Goal: Task Accomplishment & Management: Manage account settings

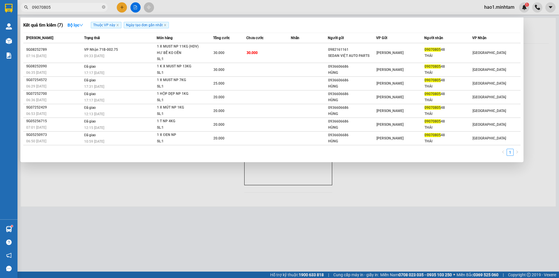
click at [88, 10] on input "09070805" at bounding box center [66, 7] width 69 height 6
click at [89, 9] on input "09070805" at bounding box center [66, 7] width 69 height 6
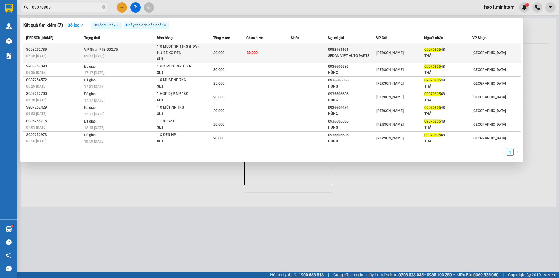
click at [287, 54] on td "30.000" at bounding box center [268, 53] width 45 height 20
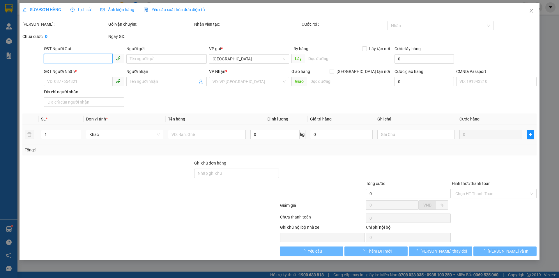
type input "0982161161"
type input "SEDAN VIỆT AUTO PARTS"
type input "0907080548"
type input "THÁI"
type input "30.000"
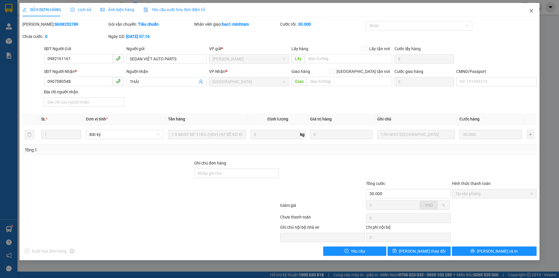
drag, startPoint x: 532, startPoint y: 13, endPoint x: 523, endPoint y: 12, distance: 9.6
click at [532, 13] on icon "close" at bounding box center [531, 10] width 5 height 5
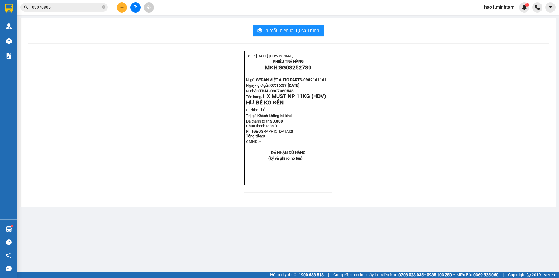
click at [68, 7] on input "09070805" at bounding box center [66, 7] width 69 height 6
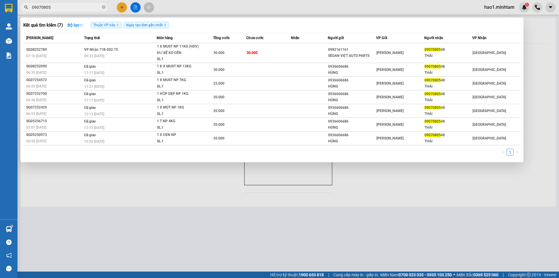
click at [68, 7] on input "09070805" at bounding box center [66, 7] width 69 height 6
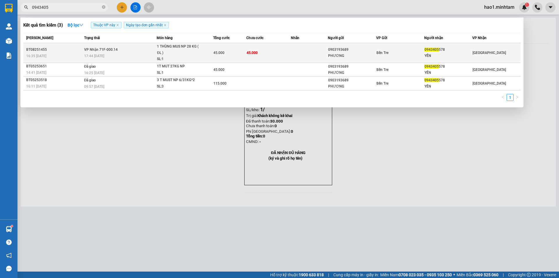
type input "0943405"
click at [227, 53] on div "45.000" at bounding box center [230, 53] width 33 height 6
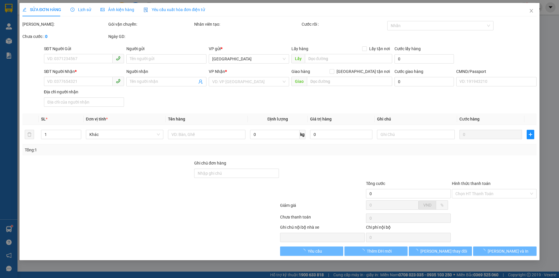
type input "0903193689"
type input "PHƯƠNG"
type input "0943405578"
type input "YẾN"
type input "45.000"
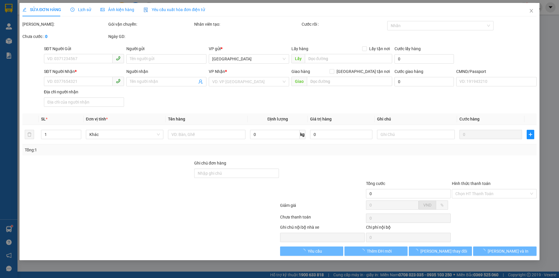
type input "45.000"
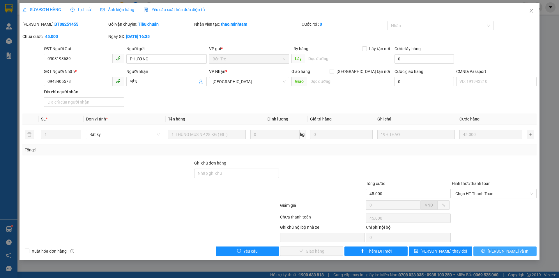
click at [516, 250] on span "[PERSON_NAME] và In" at bounding box center [508, 251] width 41 height 6
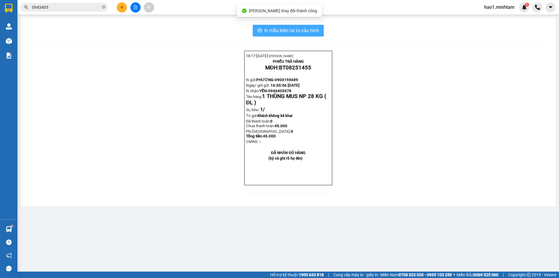
click at [314, 34] on button "In mẫu biên lai tự cấu hình" at bounding box center [288, 31] width 71 height 12
click at [302, 32] on span "In mẫu biên lai tự cấu hình" at bounding box center [292, 30] width 55 height 7
click at [311, 35] on button "In mẫu biên lai tự cấu hình" at bounding box center [288, 31] width 71 height 12
click at [280, 34] on button "In mẫu biên lai tự cấu hình" at bounding box center [288, 31] width 71 height 12
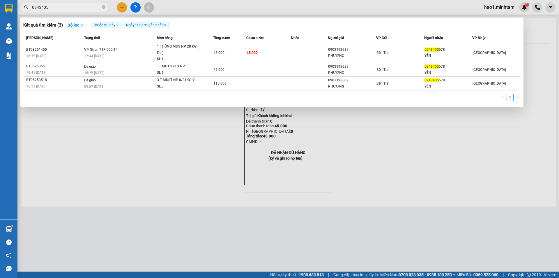
click at [92, 8] on input "0943405" at bounding box center [66, 7] width 69 height 6
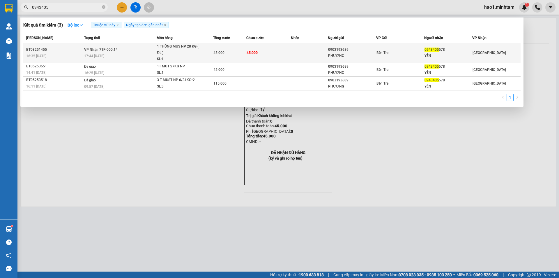
click at [256, 48] on td "45.000" at bounding box center [268, 53] width 45 height 20
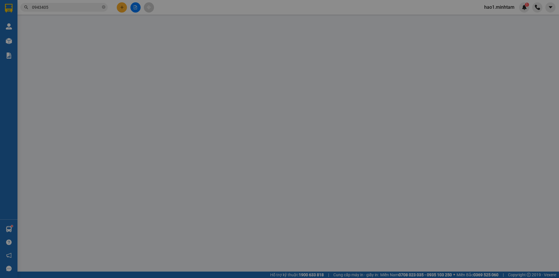
type input "0903193689"
type input "PHƯƠNG"
type input "0943405578"
type input "YẾN"
type input "45.000"
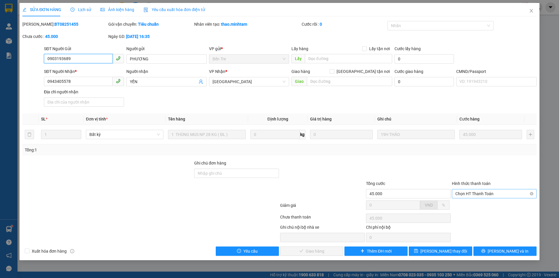
click at [483, 193] on span "Chọn HT Thanh Toán" at bounding box center [495, 193] width 78 height 9
click at [477, 209] on div "Tại văn phòng" at bounding box center [494, 204] width 85 height 9
type input "0"
click at [332, 255] on div "SỬA ĐƠN HÀNG Lịch sử Ảnh kiện hàng Yêu cầu xuất hóa đơn điện tử Total Paid Fee …" at bounding box center [280, 131] width 520 height 257
click at [333, 254] on button "[PERSON_NAME] và [PERSON_NAME] hàng" at bounding box center [311, 250] width 63 height 9
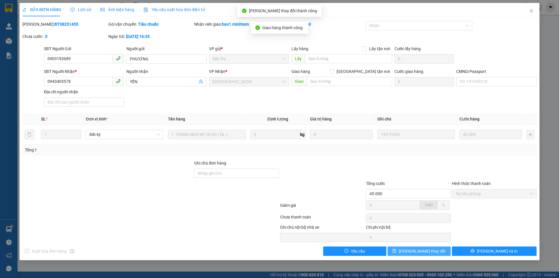
click at [440, 251] on button "[PERSON_NAME] đổi" at bounding box center [419, 250] width 63 height 9
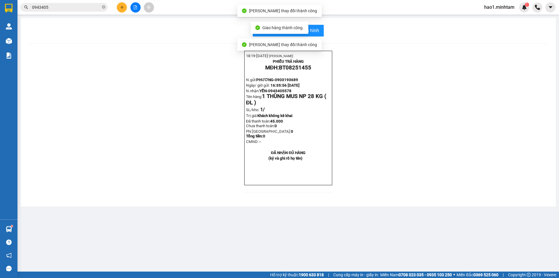
click at [436, 53] on div "18:19- 12-08-2025- Trần Vũ Hạo PHIẾU TRẢ HÀNG MĐH: BT08251455 N.gửi: PHƯƠNG- 09…" at bounding box center [288, 125] width 521 height 149
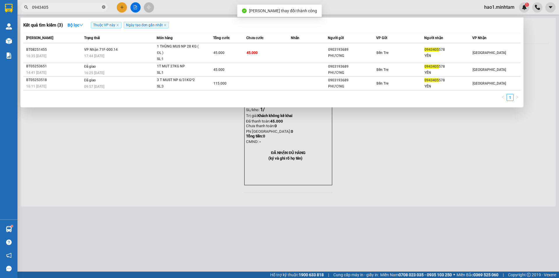
click at [105, 8] on icon "close-circle" at bounding box center [103, 6] width 3 height 3
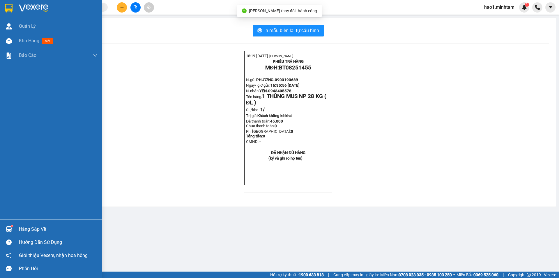
click at [12, 6] on img at bounding box center [9, 8] width 8 height 9
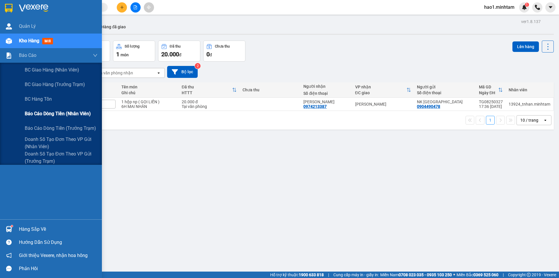
click at [46, 114] on span "Báo cáo dòng tiền (nhân viên)" at bounding box center [58, 113] width 66 height 7
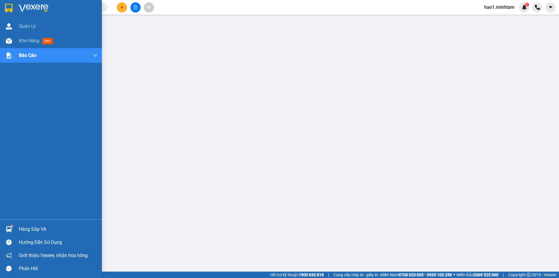
click at [27, 229] on div "Hàng sắp về" at bounding box center [58, 229] width 79 height 9
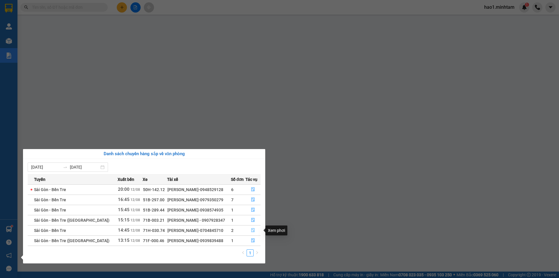
click at [252, 231] on icon "file-done" at bounding box center [253, 230] width 4 height 4
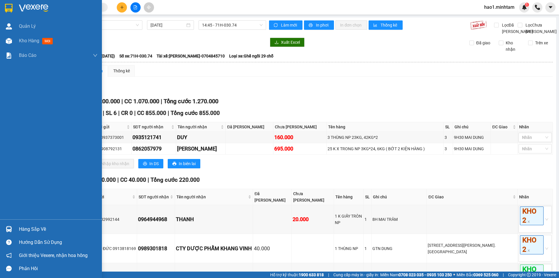
click at [12, 225] on div at bounding box center [9, 229] width 10 height 10
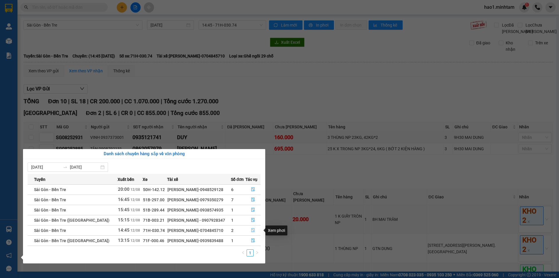
click at [254, 229] on icon "file-done" at bounding box center [252, 230] width 3 height 4
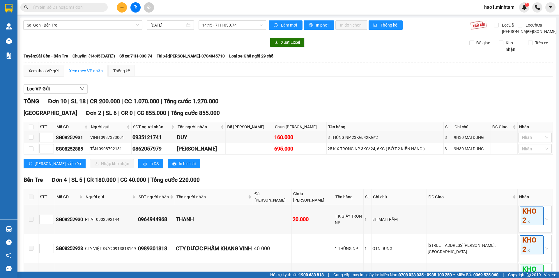
click at [30, 151] on input "checkbox" at bounding box center [31, 148] width 5 height 5
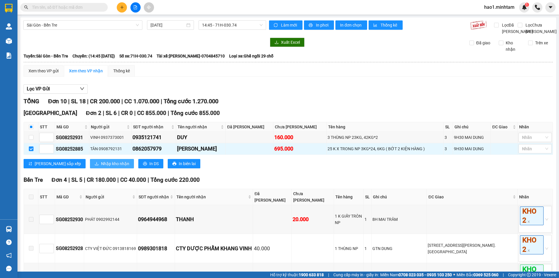
click at [102, 167] on span "Nhập kho nhận" at bounding box center [115, 163] width 28 height 6
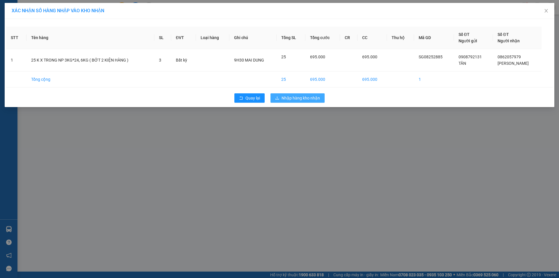
click at [296, 98] on span "Nhập hàng kho nhận" at bounding box center [301, 98] width 38 height 6
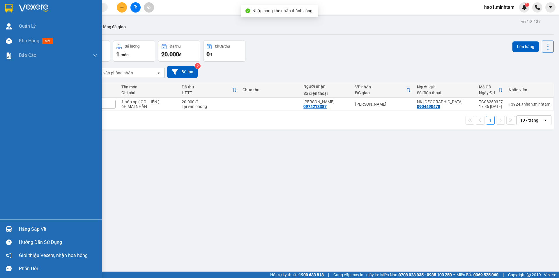
click at [15, 230] on div "Hàng sắp về" at bounding box center [51, 228] width 102 height 13
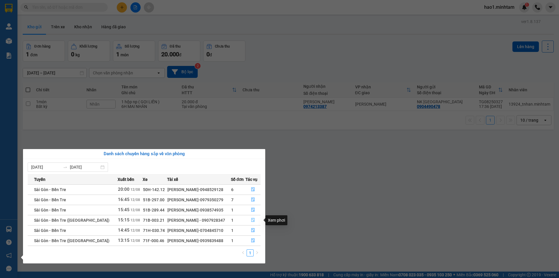
click at [253, 221] on icon "file-done" at bounding box center [253, 220] width 4 height 4
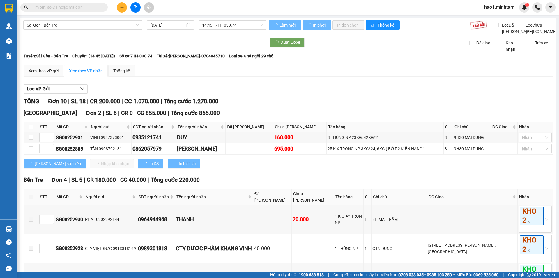
click at [318, 105] on div "TỔNG Đơn 10 | SL 18 | CR 200.000 | CC 1.070.000 | Tổng cước 1.270.000" at bounding box center [289, 101] width 530 height 9
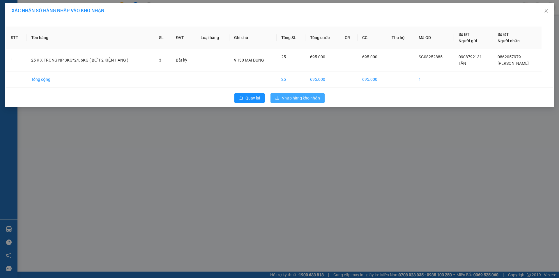
click at [311, 98] on span "Nhập hàng kho nhận" at bounding box center [301, 98] width 38 height 6
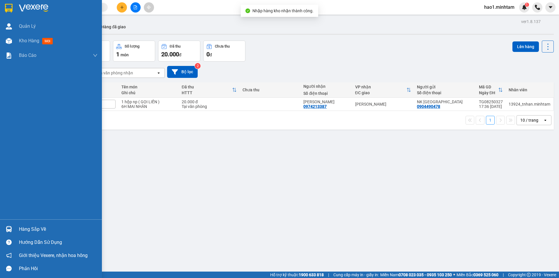
click at [13, 229] on div at bounding box center [9, 229] width 10 height 10
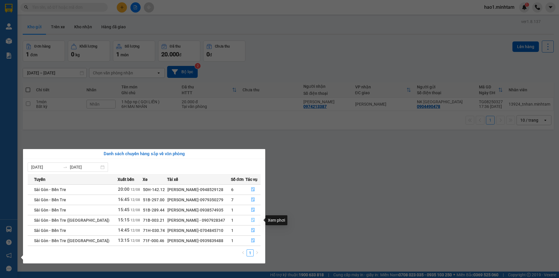
click at [253, 219] on icon "file-done" at bounding box center [253, 220] width 4 height 4
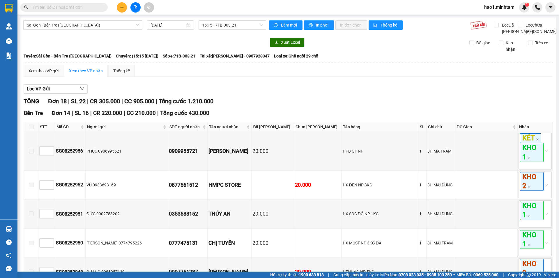
click at [259, 93] on div "Lọc VP Gửi" at bounding box center [289, 89] width 530 height 10
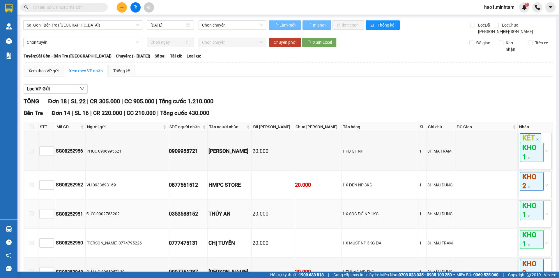
click at [27, 228] on td at bounding box center [31, 213] width 15 height 29
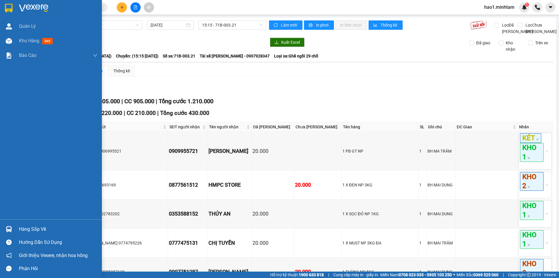
click at [12, 229] on div at bounding box center [9, 229] width 10 height 10
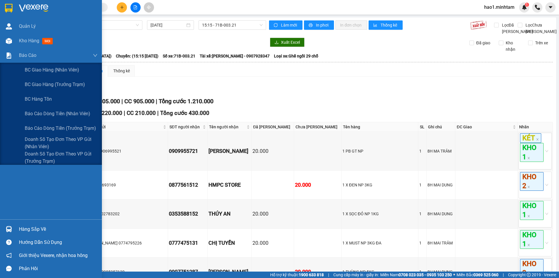
click at [6, 52] on div "Quản Lý Kho hàng mới Báo cáo BC giao hàng (nhân viên) BC giao hàng (trưởng trạm…" at bounding box center [51, 139] width 102 height 278
click at [50, 116] on span "Báo cáo dòng tiền (nhân viên)" at bounding box center [58, 113] width 66 height 7
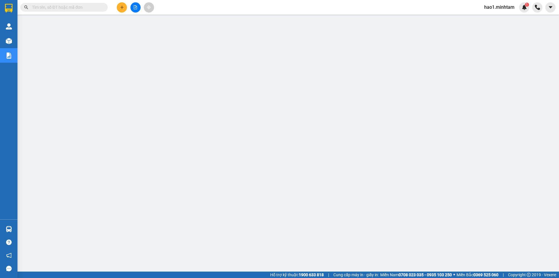
click at [83, 7] on input "text" at bounding box center [66, 7] width 69 height 6
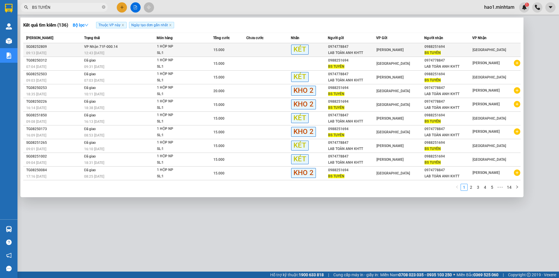
type input "BS TUYÊN"
click at [153, 49] on td "VP Nhận 71F-000.14 12:43 - 12/08" at bounding box center [120, 50] width 74 height 14
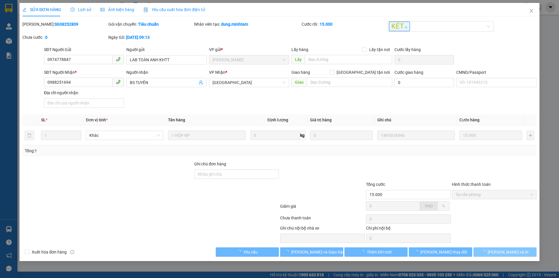
type input "0974778847"
type input "LAB TOÀN ANH KHTT"
type input "0988251694"
type input "BS TUYÊN"
type input "15.000"
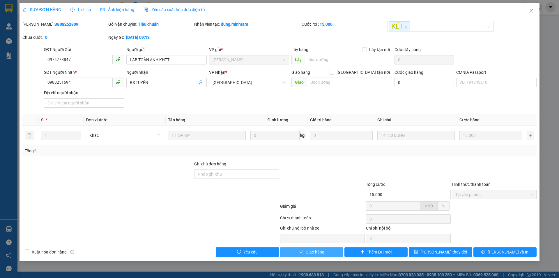
click at [325, 252] on button "Giao hàng" at bounding box center [311, 251] width 63 height 9
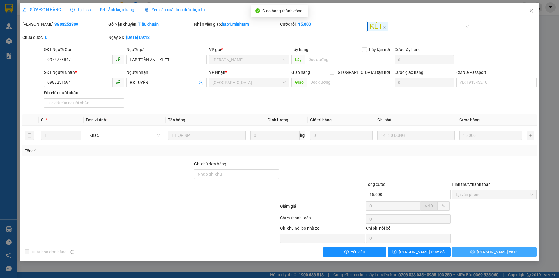
drag, startPoint x: 499, startPoint y: 249, endPoint x: 503, endPoint y: 253, distance: 5.0
click at [506, 254] on button "[PERSON_NAME] và In" at bounding box center [494, 251] width 85 height 9
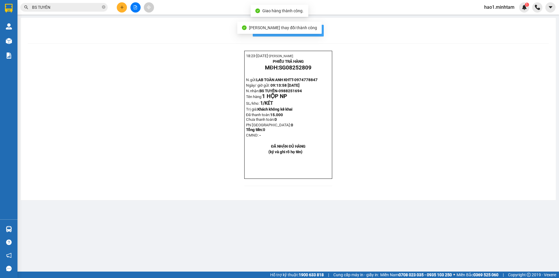
click at [314, 35] on button "In mẫu biên lai tự cấu hình" at bounding box center [288, 31] width 71 height 12
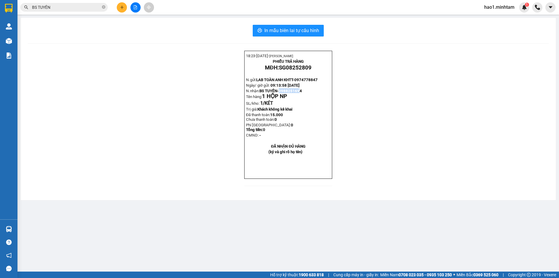
drag, startPoint x: 280, startPoint y: 96, endPoint x: 300, endPoint y: 96, distance: 19.5
click at [300, 93] on span "0988251694" at bounding box center [290, 91] width 23 height 4
drag, startPoint x: 311, startPoint y: 97, endPoint x: 281, endPoint y: 97, distance: 29.7
click at [281, 97] on p "N.nhận: BS TUYÊN- 0988251694 Tên hàng: 1 HỘP NP" at bounding box center [288, 93] width 84 height 11
copy span "0988251694"
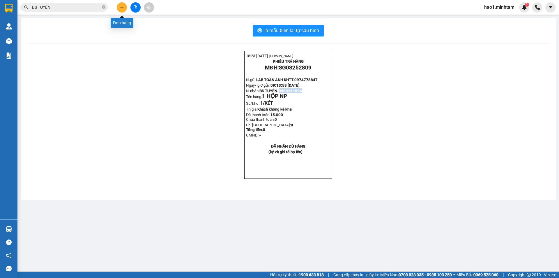
click at [124, 9] on icon "plus" at bounding box center [122, 7] width 4 height 4
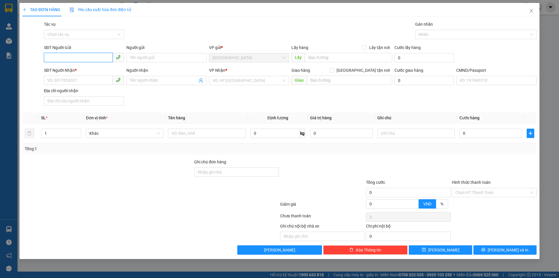
paste input "0988251694"
type input "0988251694"
click at [91, 67] on div "0988251694 - BS TUYÊN" at bounding box center [83, 69] width 73 height 6
type input "BS TUYÊN"
type input "0974778847"
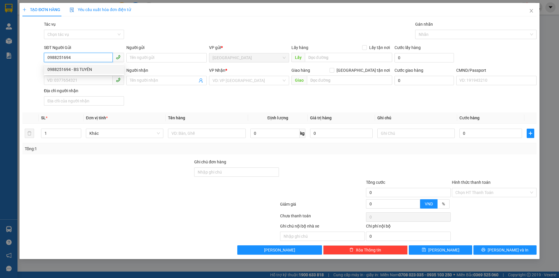
type input "LAB TOÀN ANH KHTT"
type input "0988251694"
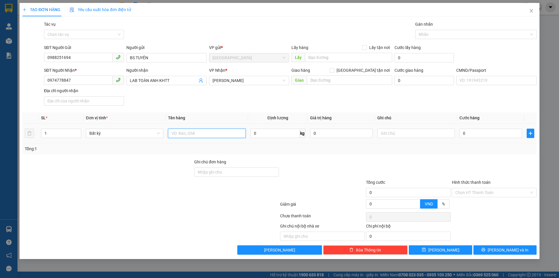
click at [216, 135] on input "text" at bounding box center [206, 132] width 77 height 9
type input "1 HỘP NP"
click at [418, 134] on input "text" at bounding box center [416, 132] width 77 height 9
type input "9H30MAI HẠO"
type input "1"
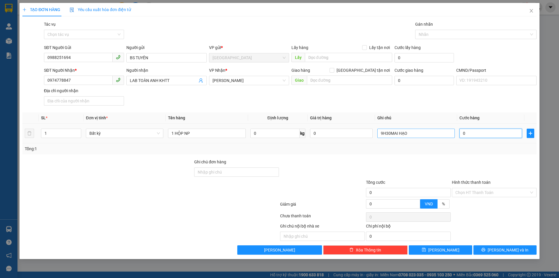
type input "1"
type input "15"
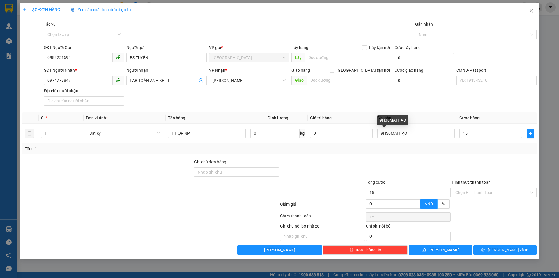
type input "15.000"
click at [453, 160] on div at bounding box center [495, 168] width 86 height 20
click at [479, 188] on input "Hình thức thanh toán" at bounding box center [493, 192] width 74 height 9
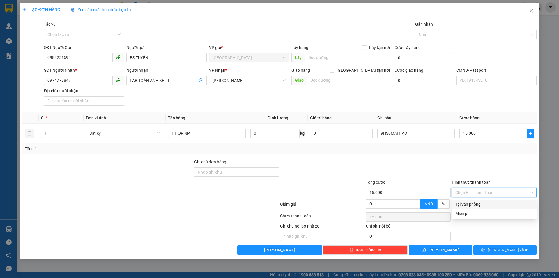
click at [477, 201] on div "Tại văn phòng" at bounding box center [495, 204] width 78 height 6
type input "0"
click at [507, 254] on button "[PERSON_NAME] và In" at bounding box center [505, 249] width 63 height 9
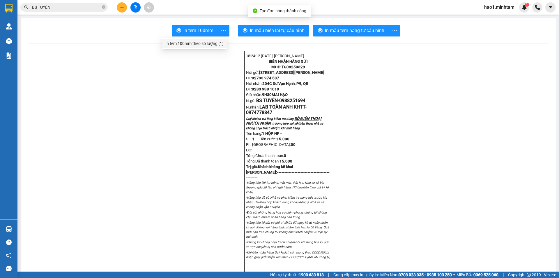
click at [212, 43] on div "In tem 100mm theo số lượng (1)" at bounding box center [194, 43] width 58 height 6
click at [87, 4] on input "BS TUYÊN" at bounding box center [66, 7] width 69 height 6
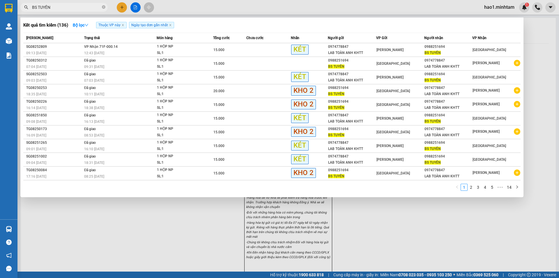
click at [87, 4] on input "BS TUYÊN" at bounding box center [66, 7] width 69 height 6
type input "B"
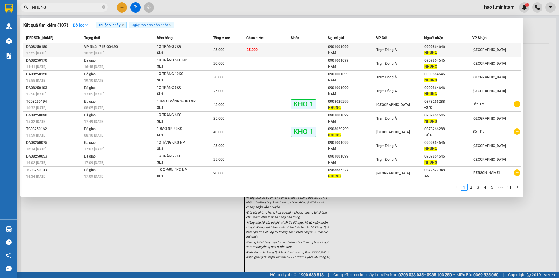
type input "NHUNG"
click at [254, 46] on td "25.000" at bounding box center [268, 50] width 45 height 14
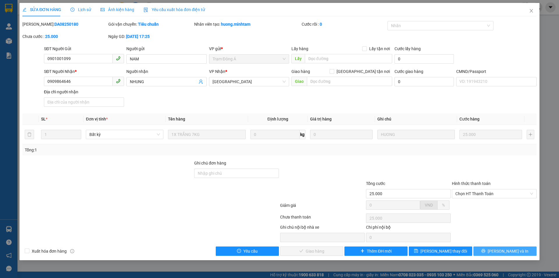
drag, startPoint x: 511, startPoint y: 252, endPoint x: 440, endPoint y: 162, distance: 114.8
click at [511, 252] on span "[PERSON_NAME] và In" at bounding box center [508, 251] width 41 height 6
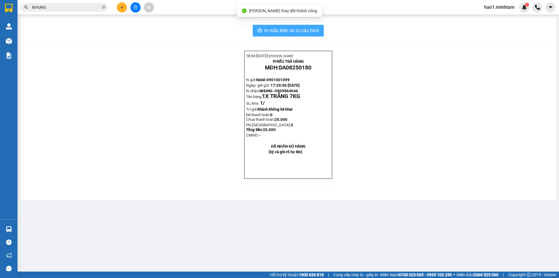
click at [275, 28] on span "In mẫu biên lai tự cấu hình" at bounding box center [292, 30] width 55 height 7
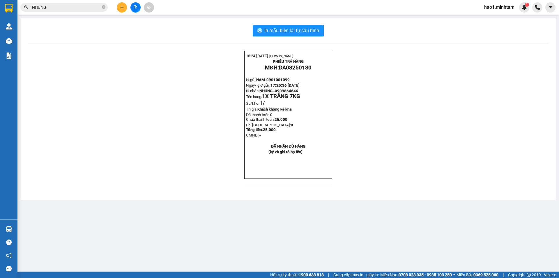
click at [84, 6] on input "NHUNG" at bounding box center [66, 7] width 69 height 6
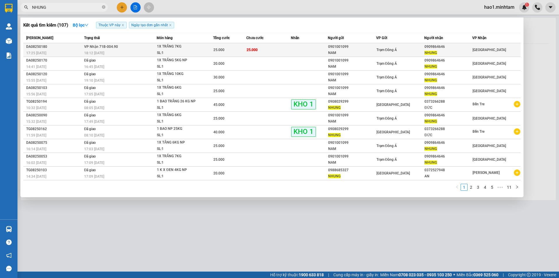
click at [255, 48] on span "25.000" at bounding box center [252, 50] width 11 height 4
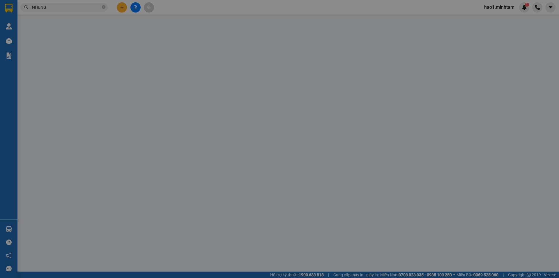
type input "0901001099"
type input "NAM"
type input "0909864646"
type input "NHUNG"
type input "25.000"
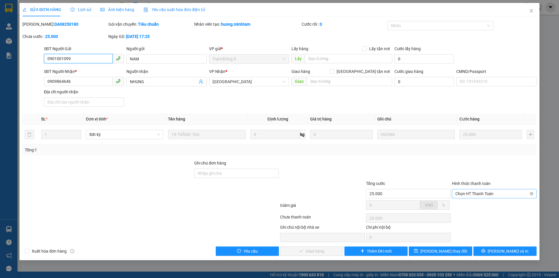
click at [472, 196] on span "Chọn HT Thanh Toán" at bounding box center [495, 193] width 78 height 9
drag, startPoint x: 472, startPoint y: 201, endPoint x: 470, endPoint y: 206, distance: 5.3
click at [472, 202] on div "Tại văn phòng" at bounding box center [494, 204] width 85 height 9
type input "0"
click at [321, 249] on span "[PERSON_NAME] và [PERSON_NAME] hàng" at bounding box center [319, 251] width 56 height 6
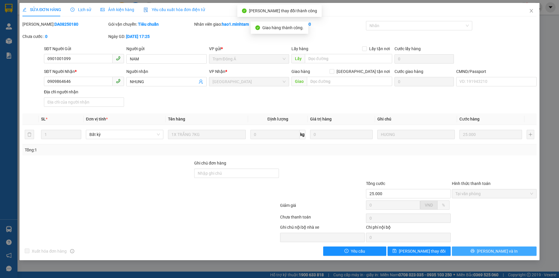
click at [509, 251] on button "[PERSON_NAME] và In" at bounding box center [494, 250] width 85 height 9
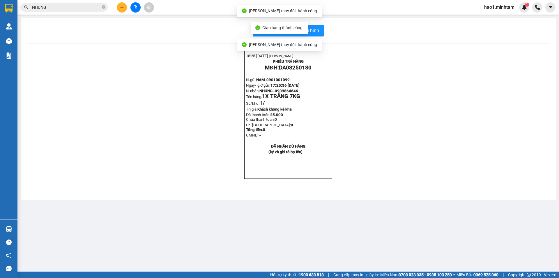
click at [441, 129] on div "18:25- 12-08-2025- Trần Vũ Hạo PHIẾU TRẢ HÀNG MĐH: DA08250180 N.gửi: NAM- 09010…" at bounding box center [288, 122] width 521 height 142
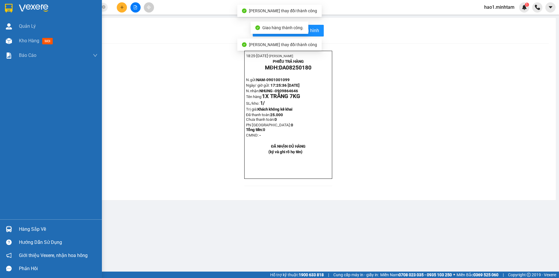
click at [11, 8] on img at bounding box center [9, 8] width 8 height 9
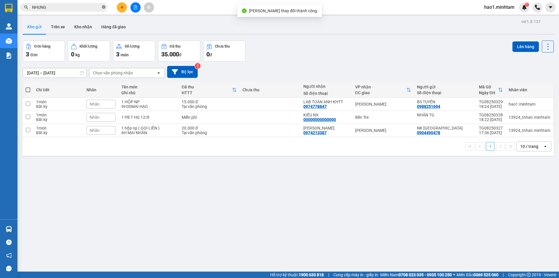
click at [103, 8] on icon "close-circle" at bounding box center [103, 6] width 3 height 3
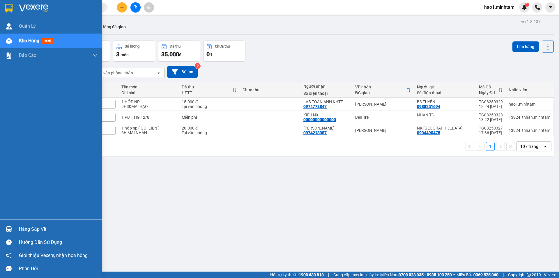
click at [13, 8] on div at bounding box center [9, 8] width 10 height 10
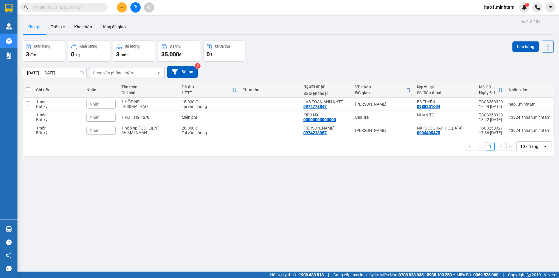
click at [324, 39] on div "ver 1.8.137 Kho gửi Trên xe Kho nhận Hàng đã giao Đơn hàng 3 đơn Khối lượng 0 k…" at bounding box center [288, 156] width 536 height 278
click at [241, 133] on td at bounding box center [270, 130] width 61 height 13
checkbox input "true"
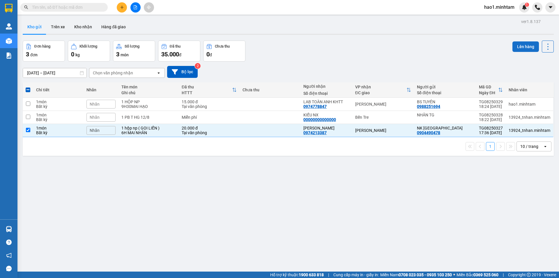
click at [521, 48] on button "Lên hàng" at bounding box center [526, 46] width 27 height 10
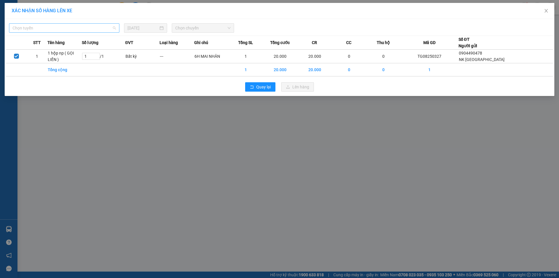
click at [65, 27] on span "Chọn tuyến" at bounding box center [64, 28] width 103 height 9
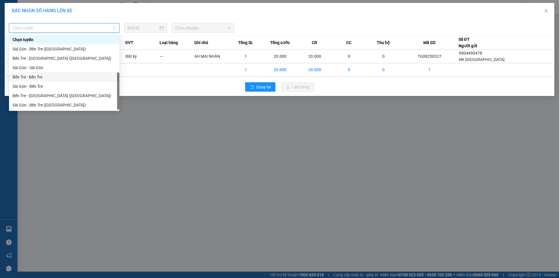
scroll to position [9, 0]
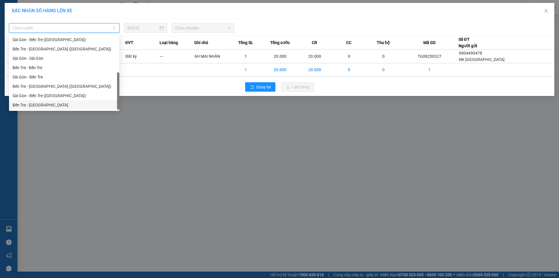
click at [41, 104] on div "Bến Tre - Sài Gòn" at bounding box center [64, 105] width 103 height 6
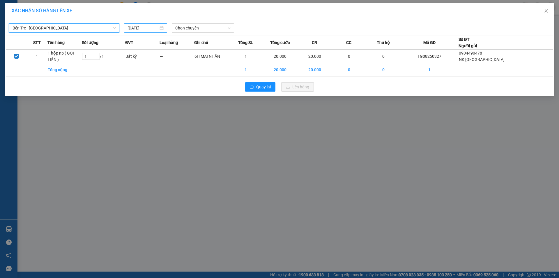
click at [138, 29] on input "[DATE]" at bounding box center [143, 28] width 31 height 6
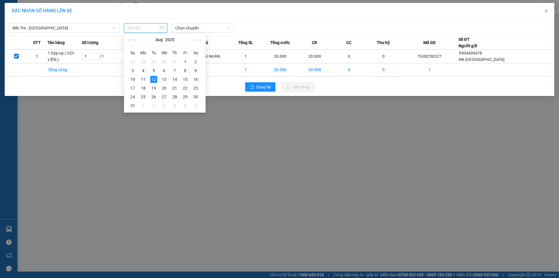
click at [164, 79] on div "13" at bounding box center [164, 79] width 7 height 7
type input "13/08/2025"
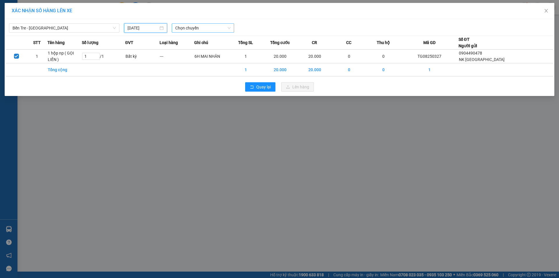
click at [189, 29] on span "Chọn chuyến" at bounding box center [202, 28] width 55 height 9
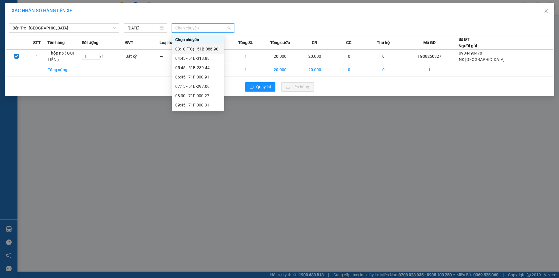
click at [322, 15] on div "XÁC NHẬN SỐ HÀNG LÊN XE" at bounding box center [280, 11] width 550 height 16
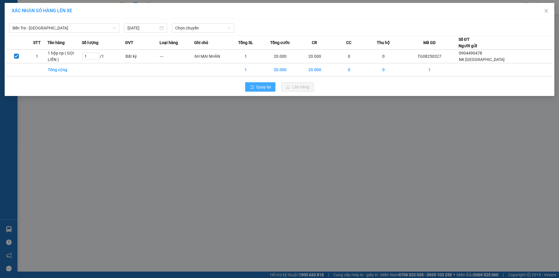
click at [258, 88] on span "Quay lại" at bounding box center [263, 87] width 15 height 6
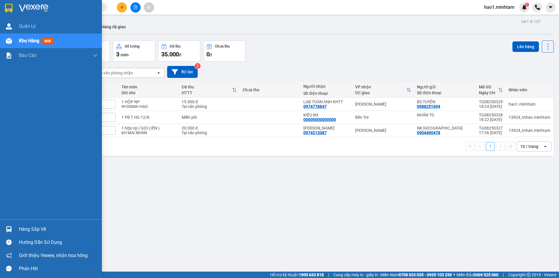
click at [27, 230] on div "Hàng sắp về" at bounding box center [58, 229] width 79 height 9
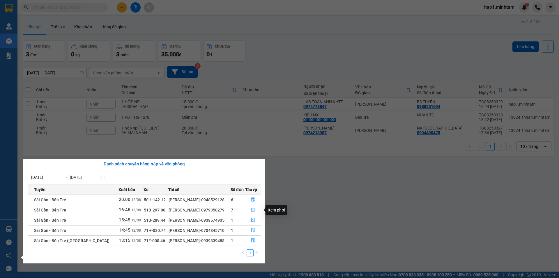
click at [256, 211] on button "button" at bounding box center [253, 209] width 15 height 9
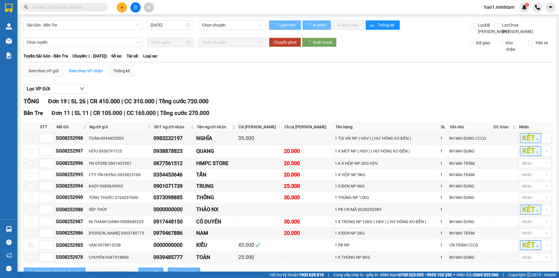
click at [338, 94] on div "Lọc VP Gửi" at bounding box center [289, 89] width 530 height 10
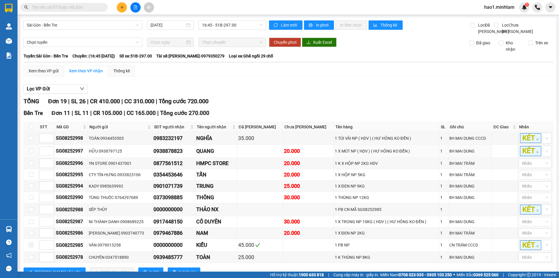
scroll to position [218, 0]
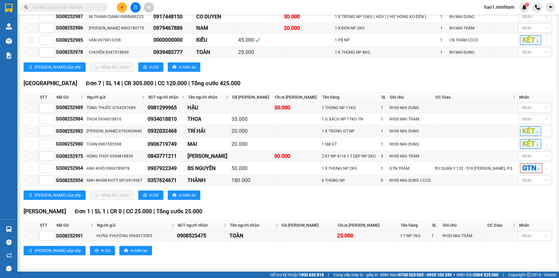
click at [318, 200] on div "[PERSON_NAME] sắp xếp Nhập [PERSON_NAME] In DS In biên lai" at bounding box center [289, 194] width 530 height 9
click at [282, 201] on div "Tiền Giang Đơn 7 | SL 14 | CR 305.000 | CC 120.000 | Tổng cước 425.000 STT Mã G…" at bounding box center [289, 141] width 530 height 125
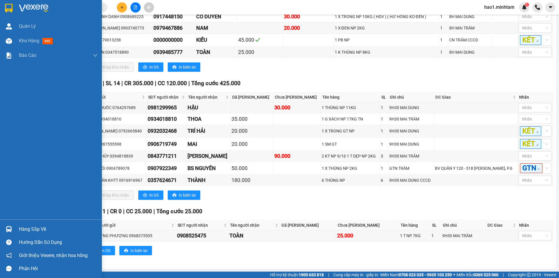
drag, startPoint x: 14, startPoint y: 227, endPoint x: 136, endPoint y: 250, distance: 123.8
click at [15, 227] on div "Hàng sắp về" at bounding box center [51, 228] width 102 height 13
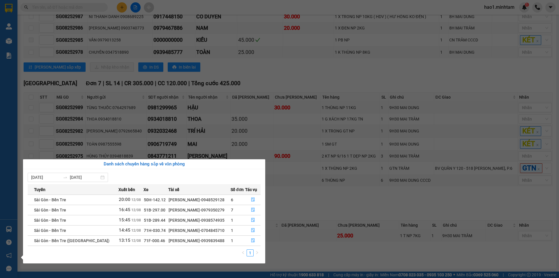
click at [312, 199] on section "Kết quả tìm kiếm ( 107 ) Bộ lọc Thuộc VP này Ngày tạo đơn gần nhất Mã ĐH Trạng …" at bounding box center [279, 139] width 559 height 278
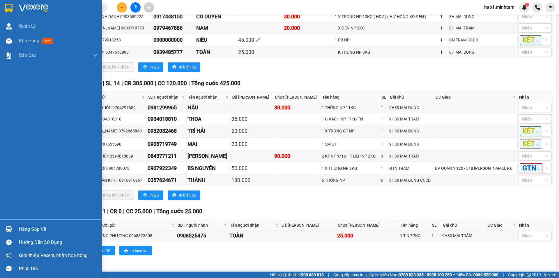
click at [15, 229] on div "Hàng sắp về" at bounding box center [51, 228] width 102 height 13
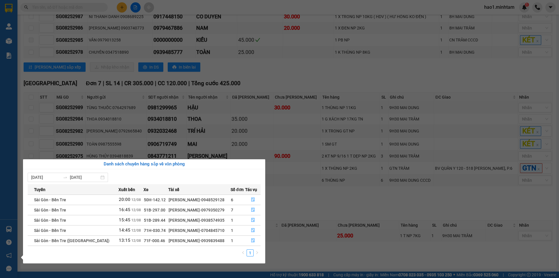
click at [304, 209] on section "Kết quả tìm kiếm ( 107 ) Bộ lọc Thuộc VP này Ngày tạo đơn gần nhất Mã ĐH Trạng …" at bounding box center [279, 139] width 559 height 278
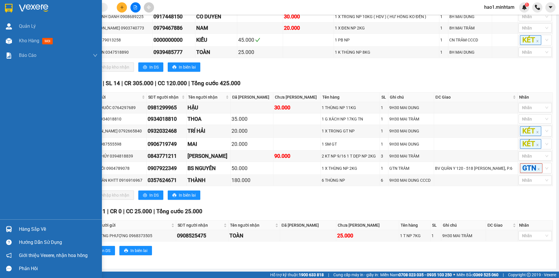
click at [9, 7] on img at bounding box center [9, 8] width 8 height 9
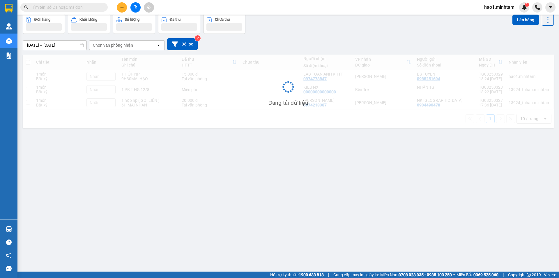
scroll to position [27, 0]
click at [341, 27] on div "Đơn hàng Khối lượng Số lượng Đã thu Chưa thu Lên hàng" at bounding box center [288, 24] width 531 height 20
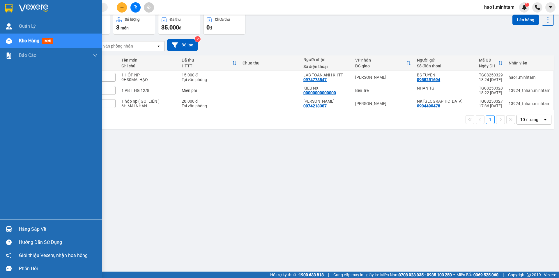
click at [14, 229] on div "Hàng sắp về" at bounding box center [51, 228] width 102 height 13
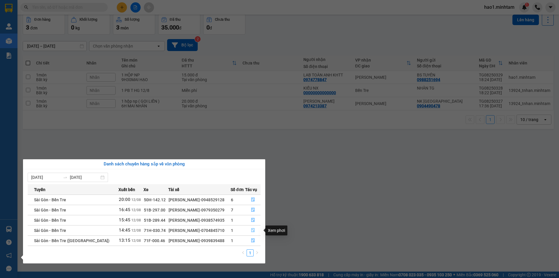
click at [251, 231] on icon "file-done" at bounding box center [253, 230] width 4 height 4
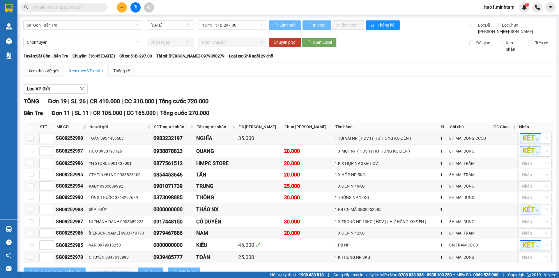
click at [262, 89] on div "Lọc VP Gửi TỔNG Đơn 19 | SL 26 | CR 410.000 | CC 310.000 | Tổng cước 720.000 B…" at bounding box center [289, 274] width 530 height 386
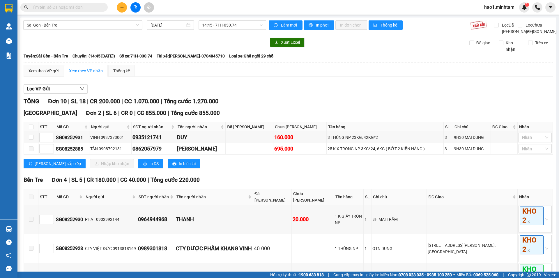
scroll to position [29, 0]
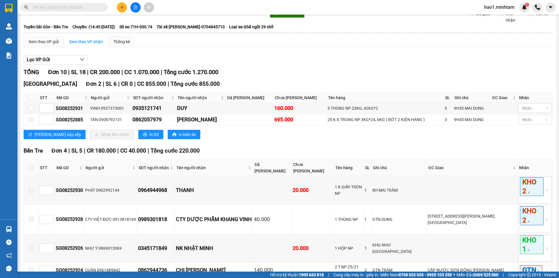
click at [281, 76] on div "TỔNG Đơn 10 | SL 18 | CR 200.000 | CC 1.070.000 | Tổng cước 1.270.000" at bounding box center [289, 72] width 530 height 9
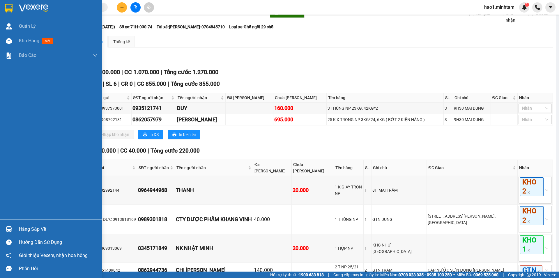
click at [13, 6] on img at bounding box center [9, 8] width 8 height 9
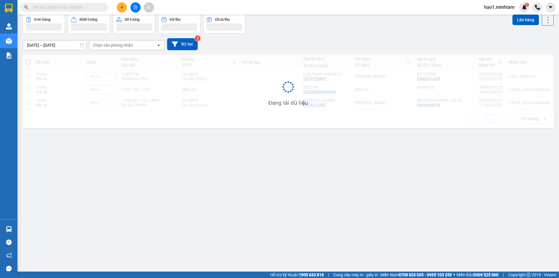
scroll to position [27, 0]
click at [334, 37] on div "[DATE] – [DATE] Press the down arrow key to interact with the calendar and sele…" at bounding box center [288, 44] width 531 height 21
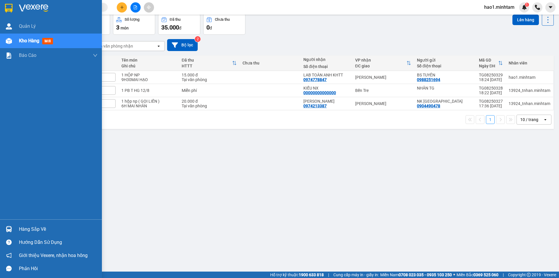
click at [6, 230] on img at bounding box center [9, 229] width 6 height 6
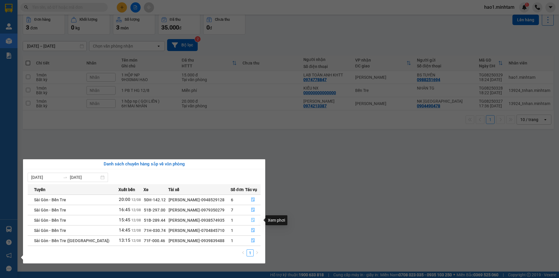
click at [251, 220] on icon "file-done" at bounding box center [253, 220] width 4 height 4
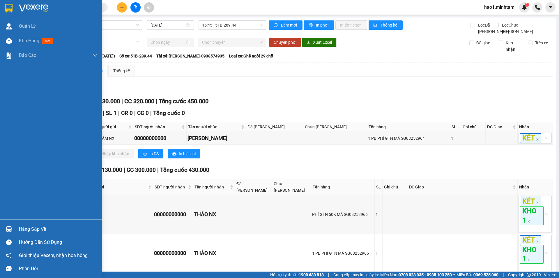
click at [12, 6] on img at bounding box center [9, 8] width 8 height 9
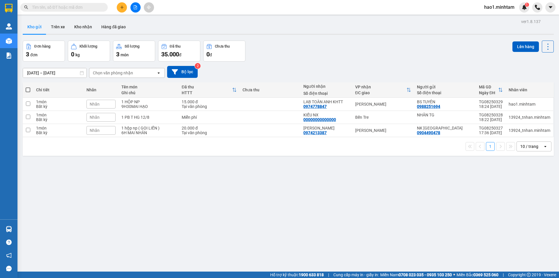
click at [386, 44] on div "Đơn hàng 3 đơn Khối lượng 0 kg Số lượng 3 món Đã thu 35.000 đ Chưa thu 0 đ Lên …" at bounding box center [288, 50] width 531 height 21
click at [69, 10] on input "text" at bounding box center [66, 7] width 69 height 6
click at [123, 7] on icon "plus" at bounding box center [122, 7] width 4 height 4
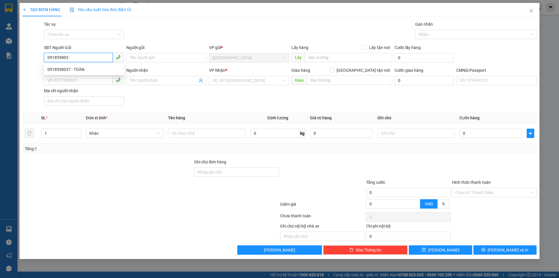
type input "0918598037"
click at [65, 67] on div "0918598037 - TOÀN" at bounding box center [83, 69] width 73 height 6
type input "TOÀN"
type input "0397741801"
type input "HIỀN"
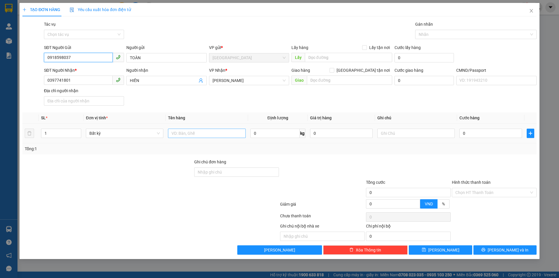
type input "0918598037"
click at [181, 135] on input "text" at bounding box center [206, 132] width 77 height 9
type input "2"
type input "1 X ĐỎ NP 1KG"
drag, startPoint x: 398, startPoint y: 134, endPoint x: 372, endPoint y: 119, distance: 29.8
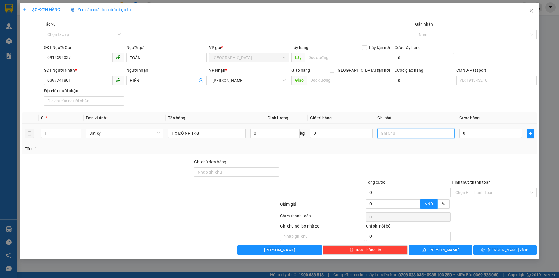
click at [397, 134] on input "text" at bounding box center [416, 132] width 77 height 9
type input "9H30MAI HẠO"
type input "2"
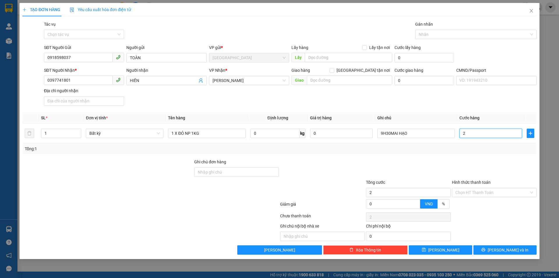
type input "20"
type input "20.000"
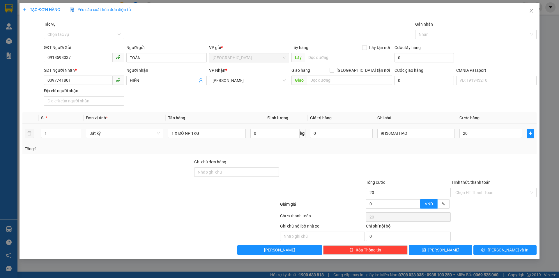
type input "20.000"
drag, startPoint x: 363, startPoint y: 149, endPoint x: 353, endPoint y: 146, distance: 10.9
click at [363, 150] on div "Tổng: 1" at bounding box center [280, 148] width 510 height 6
click at [486, 251] on icon "printer" at bounding box center [484, 249] width 4 height 4
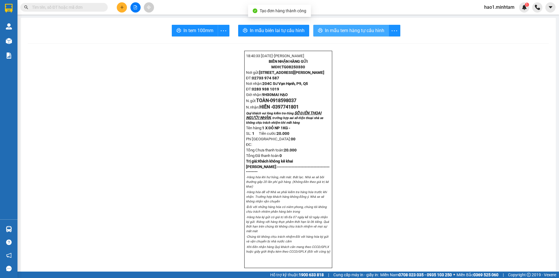
click at [334, 29] on span "In mẫu tem hàng tự cấu hình" at bounding box center [354, 30] width 59 height 7
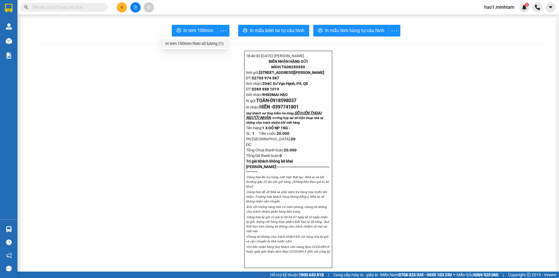
click at [220, 42] on div "In tem 100mm theo số lượng (1)" at bounding box center [194, 43] width 58 height 6
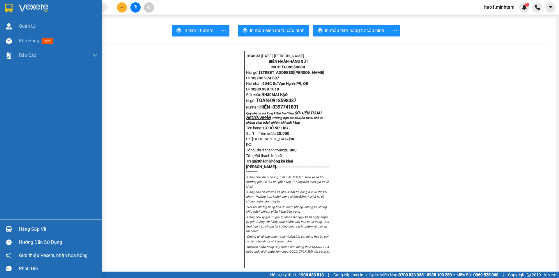
drag, startPoint x: 13, startPoint y: 10, endPoint x: 194, endPoint y: 1, distance: 180.6
click at [14, 10] on div at bounding box center [9, 8] width 10 height 10
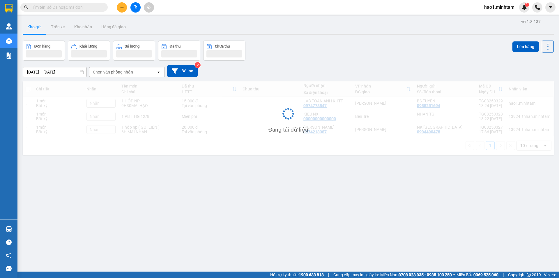
click at [239, 17] on div "ver 1.8.137 Kho gửi Trên xe Kho nhận Hàng đã giao Đơn hàng Khối lượng Số lượng …" at bounding box center [288, 156] width 536 height 278
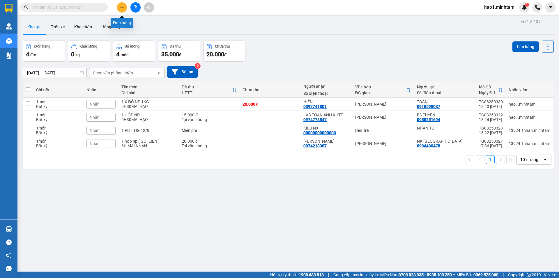
click at [121, 12] on button at bounding box center [122, 7] width 10 height 10
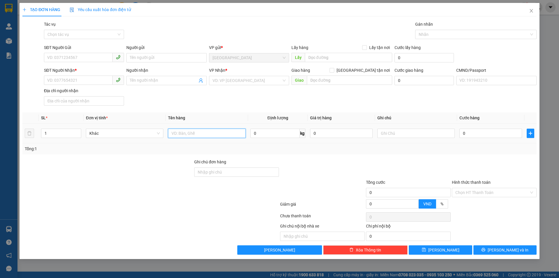
click at [211, 131] on input "text" at bounding box center [206, 132] width 77 height 9
type input "1 TNP 2KG ( T.N )"
click at [70, 60] on input "SĐT Người Gửi" at bounding box center [78, 57] width 69 height 9
click at [141, 100] on div "SĐT Người Nhận * VD: 0377654321 Người nhận Tên người nhận VP Nhận * VD: VP Sài …" at bounding box center [290, 87] width 495 height 41
click at [67, 59] on input "SĐT Người Gửi" at bounding box center [78, 57] width 69 height 9
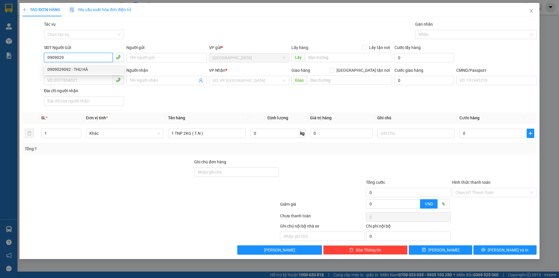
click at [94, 68] on div "0909029092 - THU HÀ" at bounding box center [83, 69] width 73 height 6
type input "0909029092"
type input "THU HÀ"
type input "0981299960"
type input "PHONG"
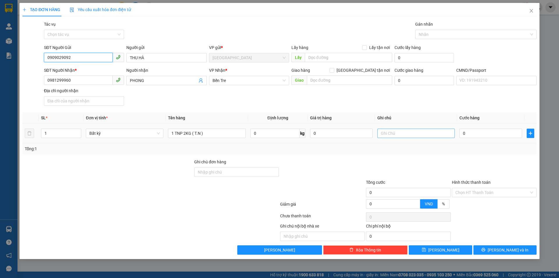
type input "0909029092"
click at [433, 132] on input "text" at bounding box center [416, 132] width 77 height 9
type input "9HMAI HẠO"
type input "2"
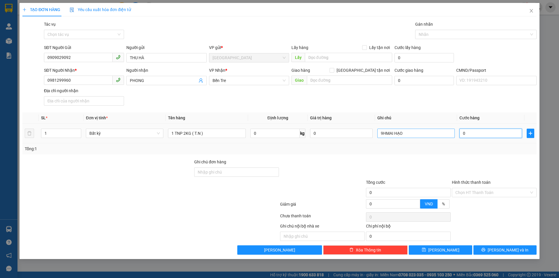
type input "2"
type input "20"
type input "20.000"
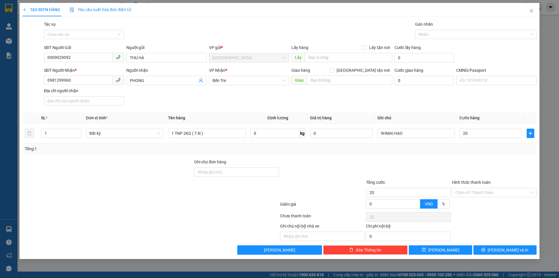
type input "20.000"
click at [395, 152] on div "Tổng: 1" at bounding box center [279, 148] width 514 height 11
click at [494, 253] on button "[PERSON_NAME] và In" at bounding box center [505, 249] width 63 height 9
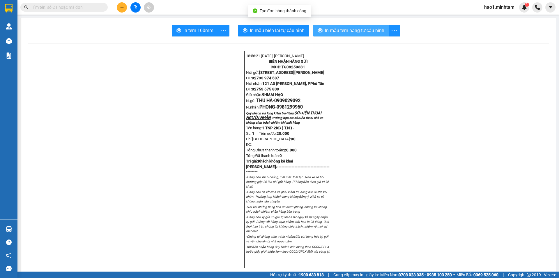
click at [345, 33] on span "In mẫu tem hàng tự cấu hình" at bounding box center [354, 30] width 59 height 7
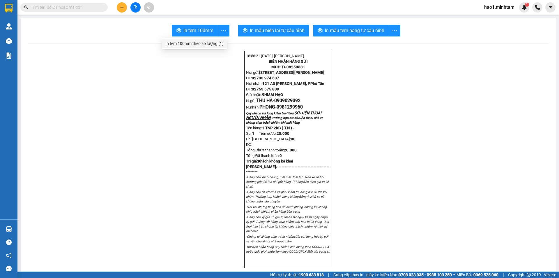
click at [213, 42] on div "In tem 100mm theo số lượng (1)" at bounding box center [194, 43] width 58 height 6
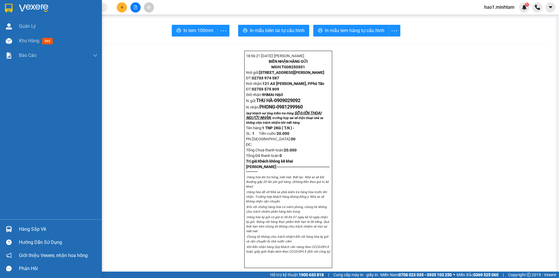
click at [40, 232] on div "Hàng sắp về" at bounding box center [58, 229] width 79 height 9
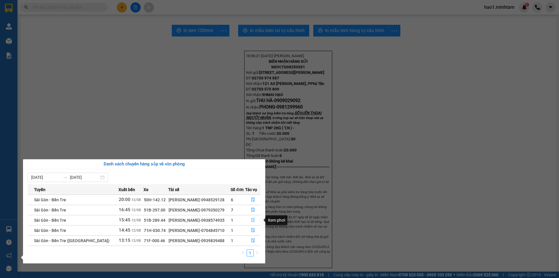
click at [252, 221] on icon "file-done" at bounding box center [253, 220] width 4 height 4
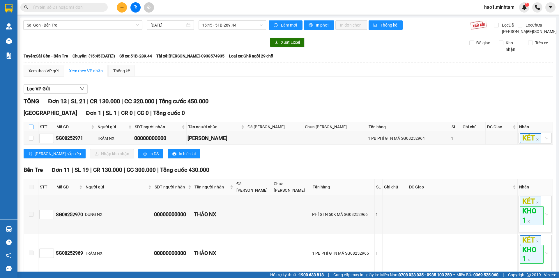
click at [32, 129] on input "checkbox" at bounding box center [31, 126] width 5 height 5
checkbox input "true"
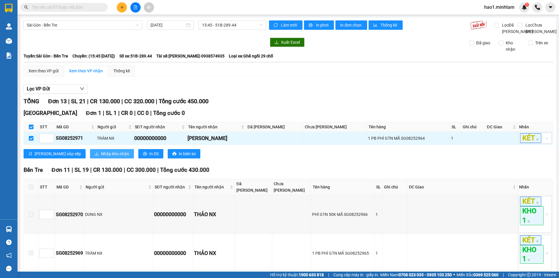
click at [90, 158] on button "Nhập kho nhận" at bounding box center [112, 153] width 44 height 9
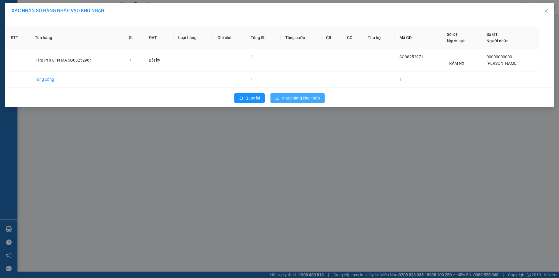
click at [312, 98] on span "Nhập hàng kho nhận" at bounding box center [301, 98] width 38 height 6
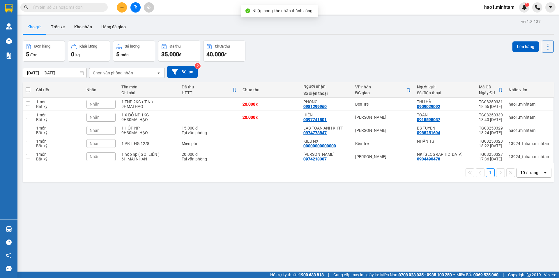
click at [312, 62] on div "[DATE] – [DATE] Press the down arrow key to interact with the calendar and sele…" at bounding box center [288, 71] width 531 height 21
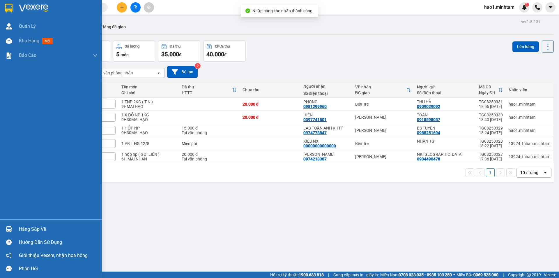
click at [15, 227] on div "Hàng sắp về" at bounding box center [51, 228] width 102 height 13
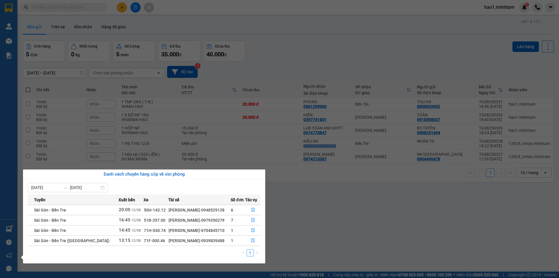
click at [331, 222] on section "Kết quả tìm kiếm ( 107 ) Bộ lọc Thuộc VP này Ngày tạo đơn gần nhất Mã ĐH Trạng …" at bounding box center [279, 139] width 559 height 278
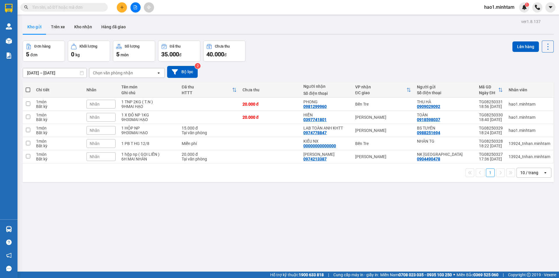
click at [413, 208] on div "ver 1.8.137 Kho gửi Trên xe Kho nhận Hàng đã giao Đơn hàng 5 đơn Khối lượng 0 k…" at bounding box center [288, 156] width 536 height 278
click at [382, 179] on div "1 10 / trang open" at bounding box center [288, 172] width 531 height 19
click at [376, 193] on div "ver 1.8.137 Kho gửi Trên xe Kho nhận Hàng đã giao Đơn hàng 5 đơn Khối lượng 0 k…" at bounding box center [288, 156] width 536 height 278
click at [365, 186] on div "ver 1.8.137 Kho gửi Trên xe Kho nhận Hàng đã giao Đơn hàng 5 đơn Khối lượng 0 k…" at bounding box center [288, 156] width 536 height 278
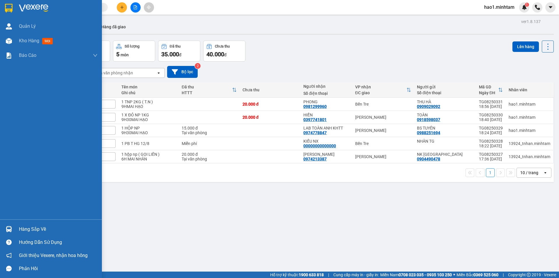
click at [23, 228] on div "Hàng sắp về" at bounding box center [58, 229] width 79 height 9
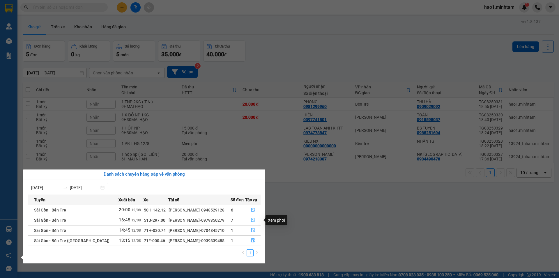
click at [253, 220] on icon "file-done" at bounding box center [252, 220] width 3 height 4
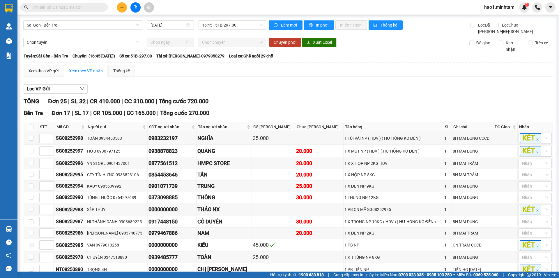
scroll to position [291, 0]
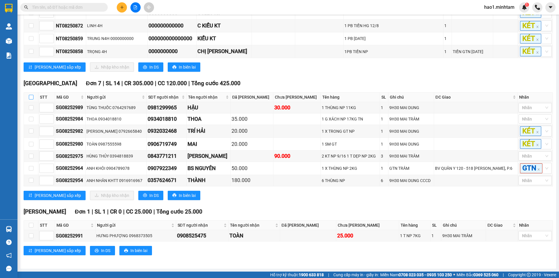
click at [33, 95] on input "checkbox" at bounding box center [31, 97] width 5 height 5
checkbox input "true"
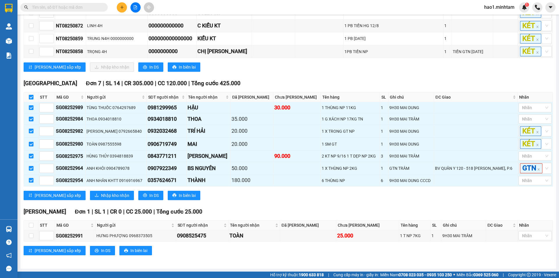
checkbox input "true"
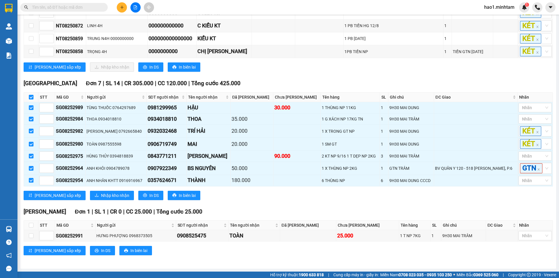
checkbox input "true"
click at [257, 79] on div "Tiền Giang Đơn 7 | SL 14 | CR 305.000 | CC 120.000 | Tổng cước 425.000" at bounding box center [289, 83] width 530 height 9
click at [101, 196] on span "Nhập kho nhận" at bounding box center [115, 195] width 28 height 6
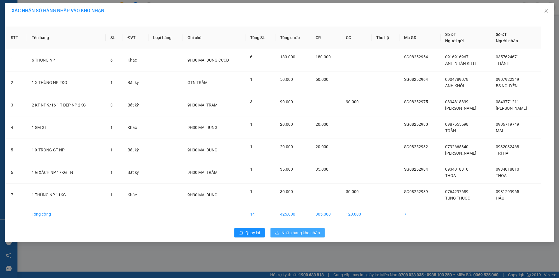
click at [307, 232] on span "Nhập hàng kho nhận" at bounding box center [301, 232] width 38 height 6
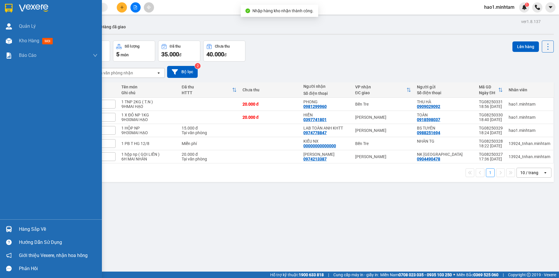
click at [19, 223] on div "Hàng sắp về" at bounding box center [51, 228] width 102 height 13
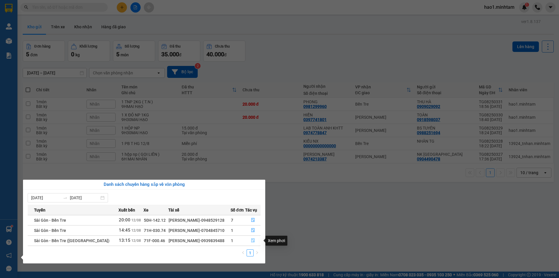
click at [253, 240] on icon "file-done" at bounding box center [253, 240] width 4 height 4
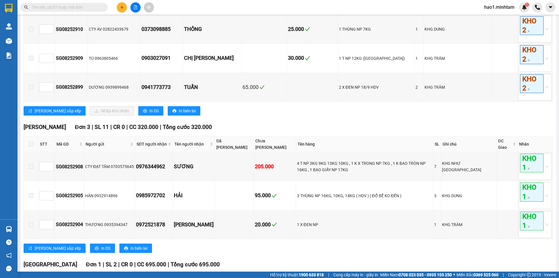
scroll to position [228, 0]
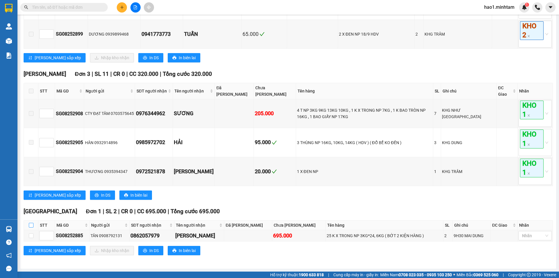
click at [30, 223] on input "checkbox" at bounding box center [31, 225] width 5 height 5
checkbox input "true"
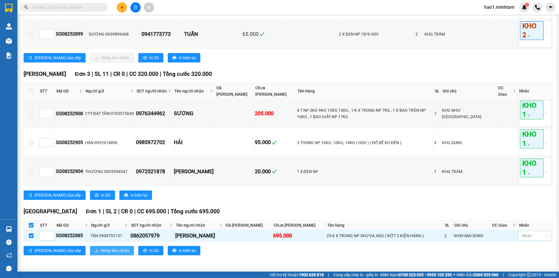
click at [101, 251] on span "Nhập kho nhận" at bounding box center [115, 250] width 28 height 6
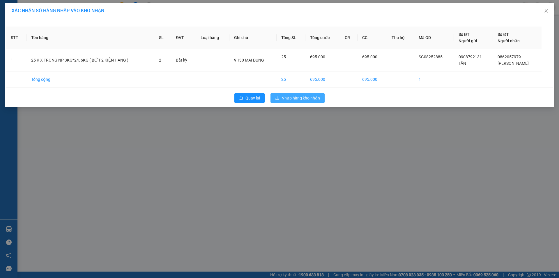
click at [320, 102] on button "Nhập hàng kho nhận" at bounding box center [298, 97] width 54 height 9
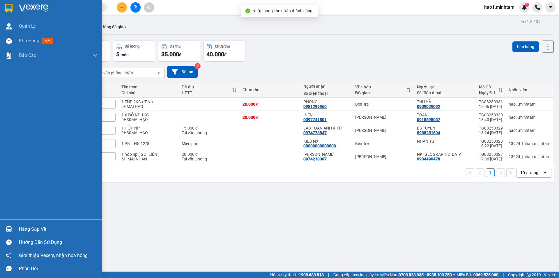
click at [11, 224] on div at bounding box center [9, 229] width 10 height 10
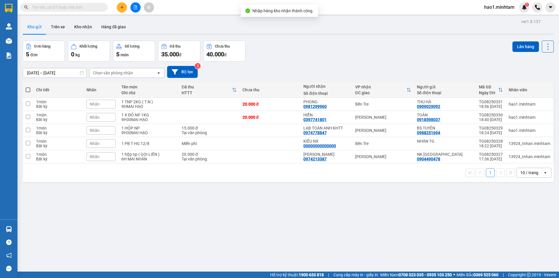
drag, startPoint x: 378, startPoint y: 230, endPoint x: 339, endPoint y: 203, distance: 47.3
click at [378, 231] on section "Kết quả tìm kiếm ( 107 ) Bộ lọc Thuộc VP này Ngày tạo đơn gần nhất Mã ĐH Trạng …" at bounding box center [279, 139] width 559 height 278
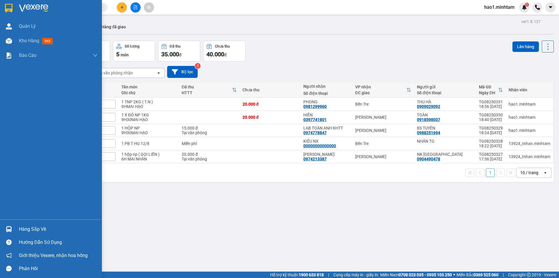
click at [11, 9] on img at bounding box center [9, 8] width 8 height 9
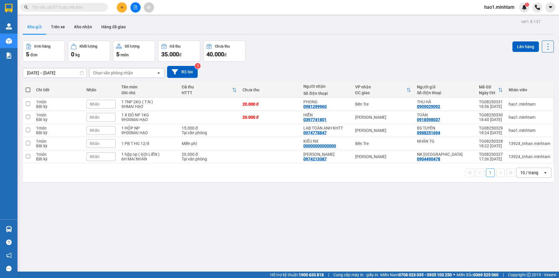
click at [329, 23] on div "Kho gửi Trên xe Kho nhận Hàng đã giao" at bounding box center [288, 27] width 531 height 15
click at [89, 8] on input "text" at bounding box center [66, 7] width 69 height 6
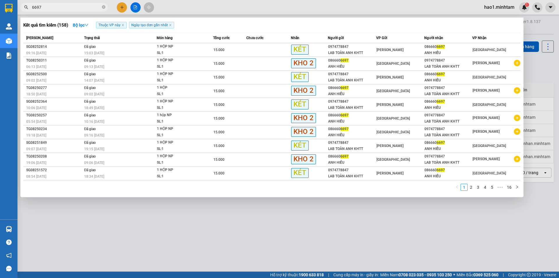
click at [97, 7] on input "6697" at bounding box center [66, 7] width 69 height 6
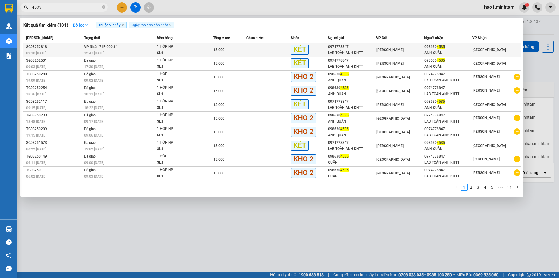
type input "4535"
click at [191, 53] on div "SL: 1" at bounding box center [179, 53] width 44 height 6
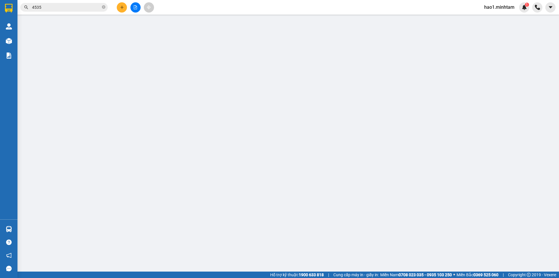
type input "0974778847"
type input "LAB TOÀN ANH KHTT"
type input "0986304535"
type input "ANH QUÂN"
type input "15.000"
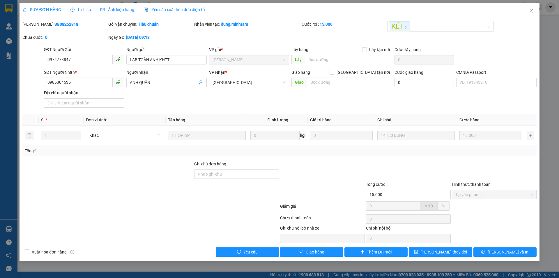
click at [332, 247] on div "Total Paid Fee 15.000 Total UnPaid Fee 0 Cash Collection Total Fee Mã ĐH: SG082…" at bounding box center [279, 138] width 514 height 235
drag, startPoint x: 331, startPoint y: 249, endPoint x: 390, endPoint y: 251, distance: 58.9
click at [338, 249] on button "Giao hàng" at bounding box center [311, 251] width 63 height 9
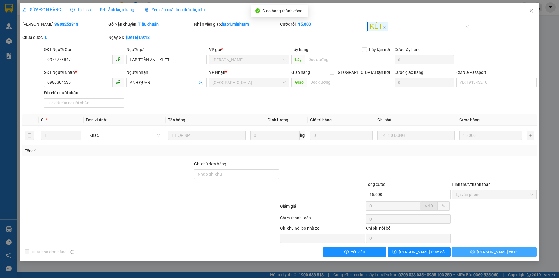
click at [508, 253] on button "[PERSON_NAME] và In" at bounding box center [494, 251] width 85 height 9
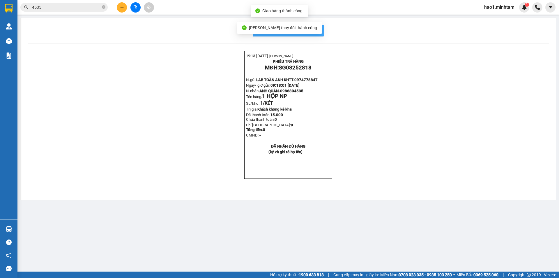
click at [319, 30] on span "In mẫu biên lai tự cấu hình" at bounding box center [292, 30] width 55 height 7
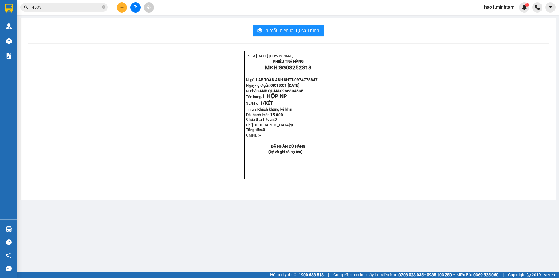
click at [442, 124] on div "19:13- 12-08-2025- Trần Vũ Hạo PHIẾU TRẢ HÀNG MĐH: SG08252818 N.gửi: LAB TOÀN A…" at bounding box center [288, 122] width 521 height 142
click at [121, 10] on button at bounding box center [122, 7] width 10 height 10
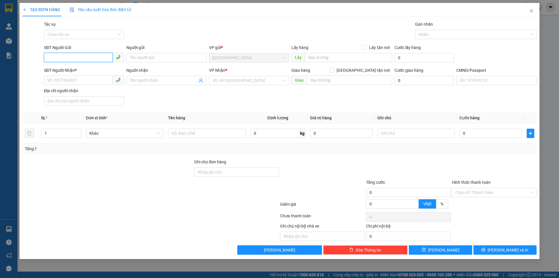
click at [71, 57] on input "SĐT Người Gửi" at bounding box center [78, 57] width 69 height 9
click at [90, 71] on div "0986304535 - ANH QUÂN" at bounding box center [83, 69] width 73 height 6
type input "0986304535"
type input "ANH QUÂN"
type input "0974778847"
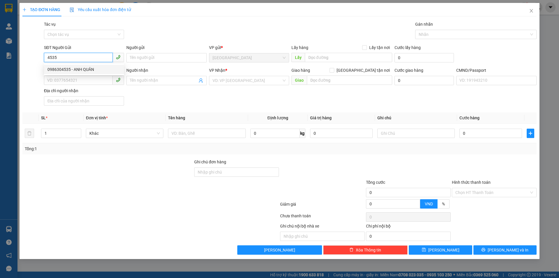
type input "LAB TOÀN ANH KHTT"
type input "0986304535"
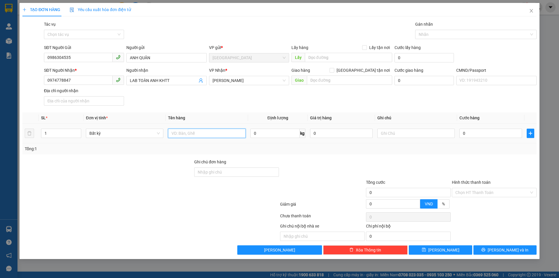
click at [204, 131] on input "text" at bounding box center [206, 132] width 77 height 9
type input "1 HỘP NP"
click at [394, 130] on input "text" at bounding box center [416, 132] width 77 height 9
type input "9H30MAI HẠO"
type input "1"
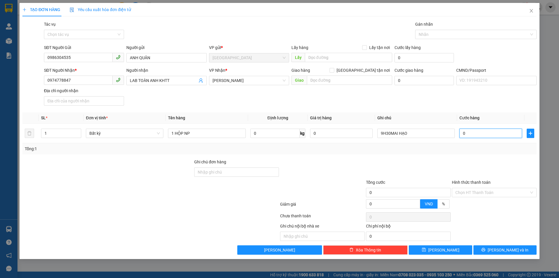
type input "1"
type input "15"
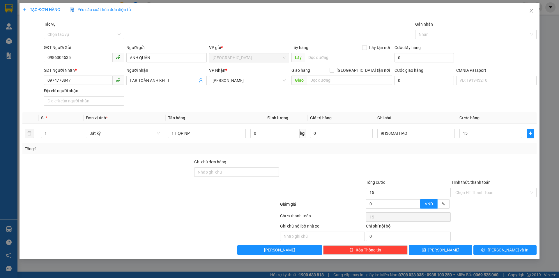
type input "15.000"
click at [449, 146] on div "Tổng: 1" at bounding box center [279, 148] width 514 height 11
click at [493, 196] on input "Hình thức thanh toán" at bounding box center [493, 192] width 74 height 9
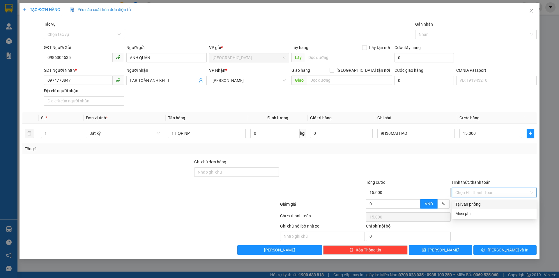
click at [489, 203] on div "Tại văn phòng" at bounding box center [495, 204] width 78 height 6
type input "0"
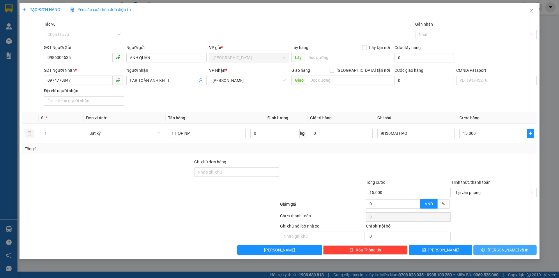
click at [509, 248] on span "[PERSON_NAME] và In" at bounding box center [508, 249] width 41 height 6
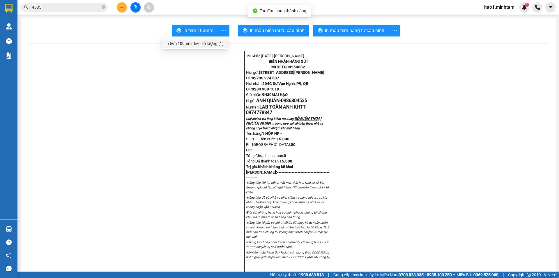
click at [211, 45] on div "In tem 100mm theo số lượng (1)" at bounding box center [194, 43] width 58 height 6
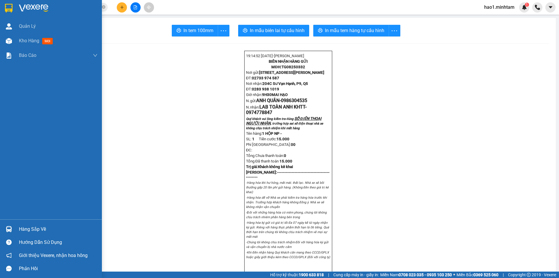
click at [17, 8] on div at bounding box center [51, 9] width 102 height 19
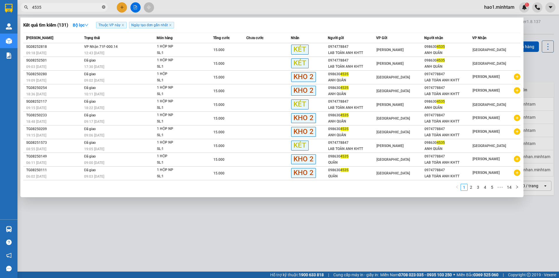
click at [103, 7] on icon "close-circle" at bounding box center [103, 6] width 3 height 3
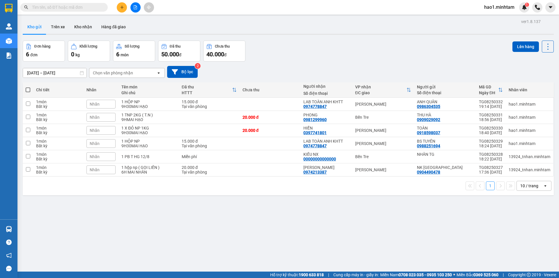
click at [258, 6] on div "Kết quả tìm kiếm ( 131 ) Bộ lọc Thuộc VP này Ngày tạo đơn gần nhất Mã ĐH Trạng …" at bounding box center [279, 7] width 559 height 15
click at [280, 44] on div "Đơn hàng 6 đơn Khối lượng 0 kg Số lượng 6 món Đã thu 50.000 đ Chưa thu 40.000 đ…" at bounding box center [288, 50] width 531 height 21
click at [318, 43] on div "Đơn hàng 6 đơn Khối lượng 0 kg Số lượng 6 món Đã thu 50.000 đ Chưa thu 40.000 đ…" at bounding box center [288, 50] width 531 height 21
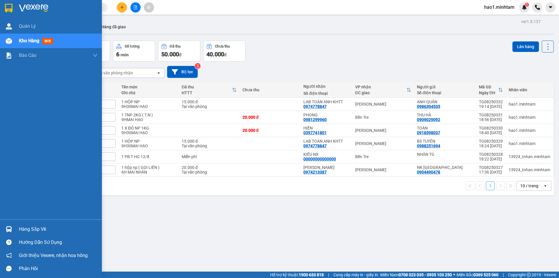
click at [9, 229] on img at bounding box center [9, 229] width 6 height 6
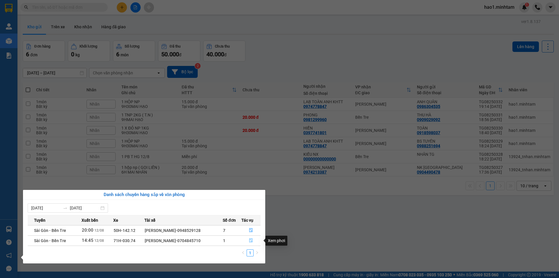
click at [251, 242] on span "file-done" at bounding box center [251, 240] width 4 height 5
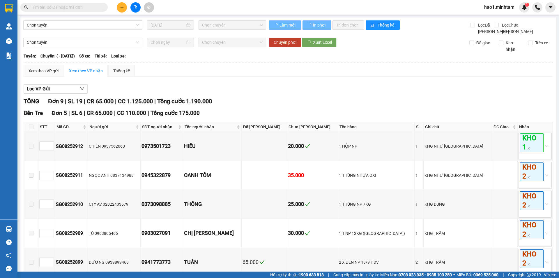
click at [369, 93] on div "Lọc VP Gửi" at bounding box center [289, 89] width 530 height 10
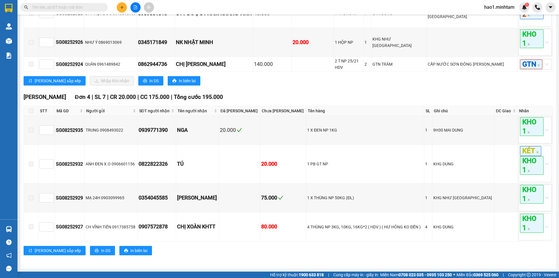
scroll to position [65, 0]
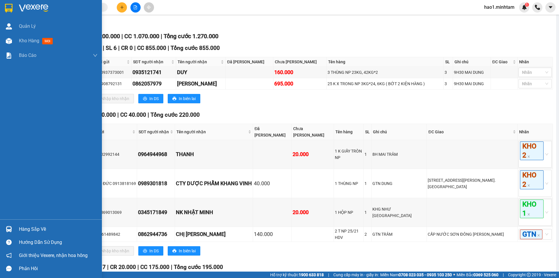
click at [16, 12] on div at bounding box center [51, 9] width 102 height 19
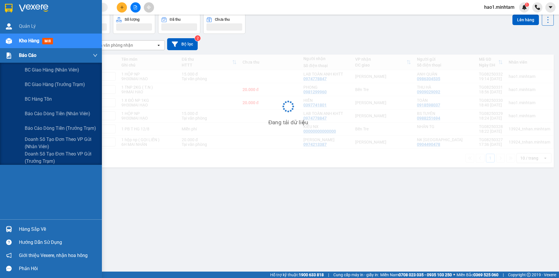
scroll to position [27, 0]
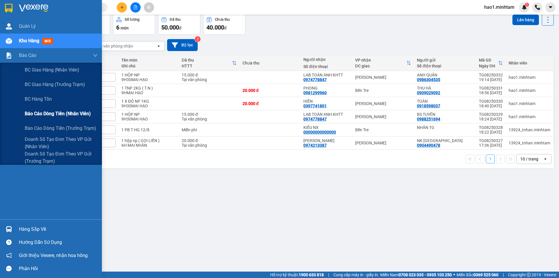
click at [43, 112] on span "Báo cáo dòng tiền (nhân viên)" at bounding box center [58, 113] width 66 height 7
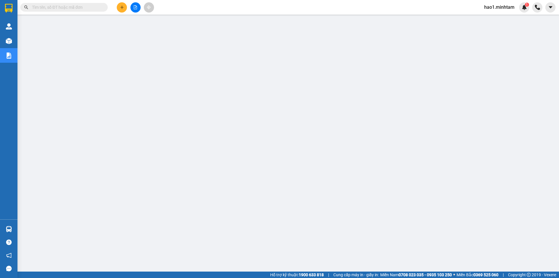
scroll to position [11, 0]
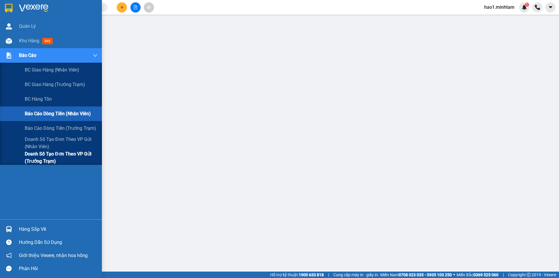
click at [54, 157] on span "Doanh số tạo đơn theo VP gửi (trưởng trạm)" at bounding box center [61, 157] width 73 height 15
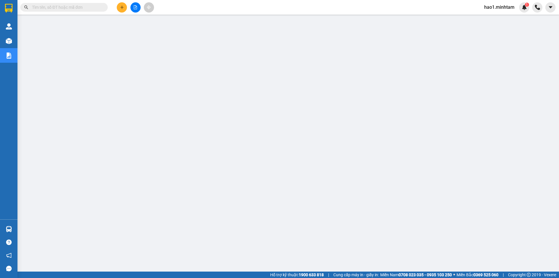
scroll to position [11, 0]
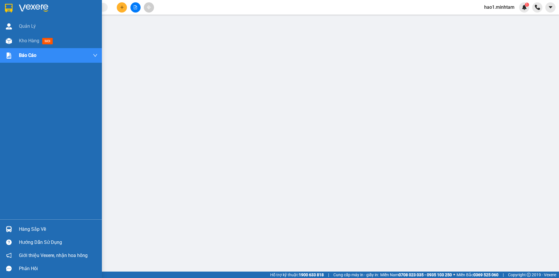
click at [23, 7] on img at bounding box center [33, 8] width 29 height 9
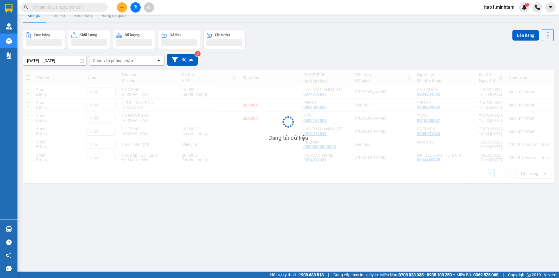
click at [289, 42] on div "Đơn hàng Khối lượng Số lượng Đã thu Chưa thu Lên hàng" at bounding box center [288, 39] width 531 height 20
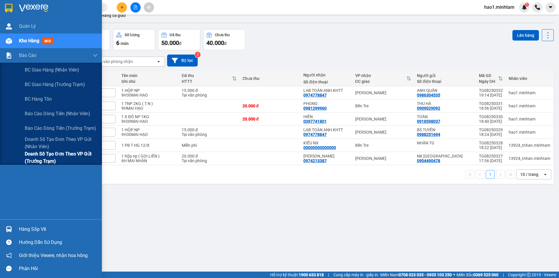
click at [69, 158] on span "Doanh số tạo đơn theo VP gửi (trưởng trạm)" at bounding box center [61, 157] width 73 height 15
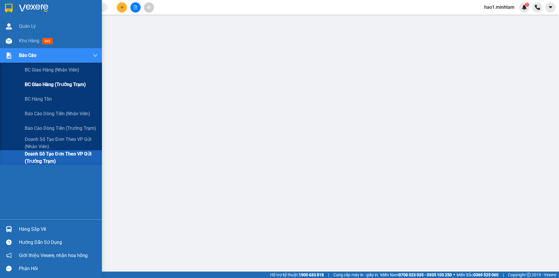
click at [54, 85] on span "BC giao hàng (trưởng trạm)" at bounding box center [55, 84] width 61 height 7
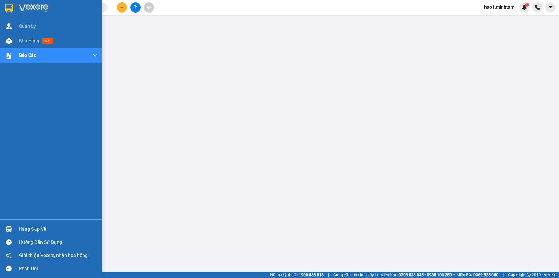
click at [12, 5] on img at bounding box center [9, 8] width 8 height 9
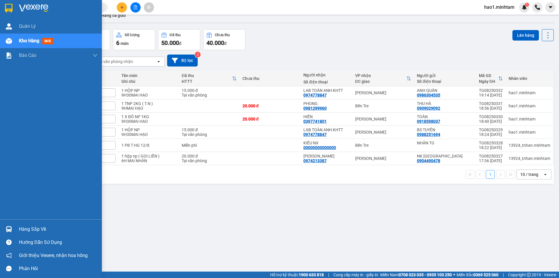
click at [15, 230] on div "Hàng sắp về" at bounding box center [51, 228] width 102 height 13
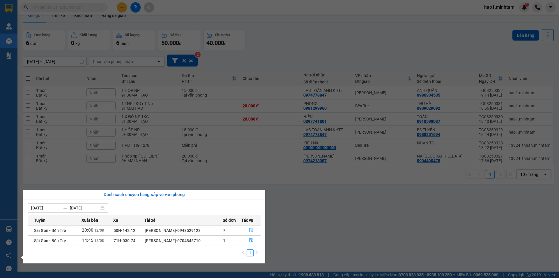
click at [293, 213] on section "Kết quả tìm kiếm ( 131 ) Bộ lọc Thuộc VP này Ngày tạo đơn gần nhất Mã ĐH Trạng …" at bounding box center [279, 139] width 559 height 278
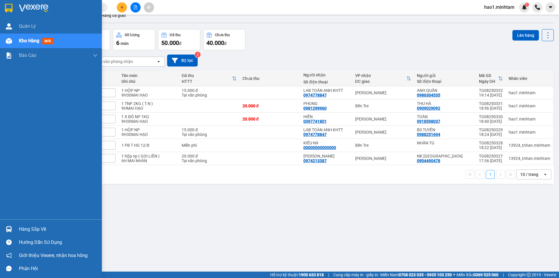
click at [19, 14] on div at bounding box center [51, 9] width 102 height 19
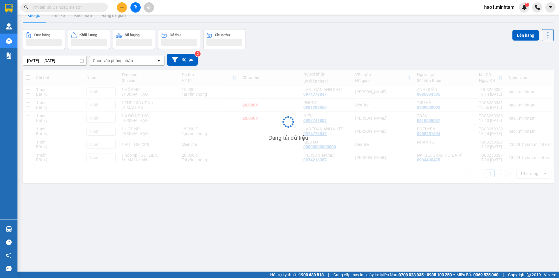
click at [346, 30] on div "Đơn hàng Khối lượng Số lượng Đã thu Chưa thu Lên hàng" at bounding box center [288, 39] width 531 height 20
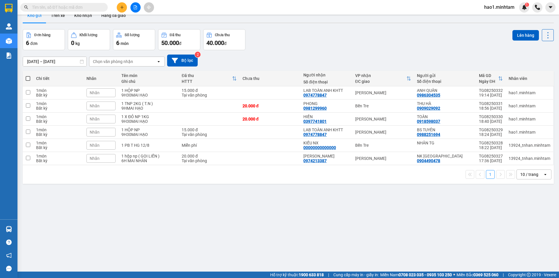
click at [35, 6] on input "text" at bounding box center [66, 7] width 69 height 6
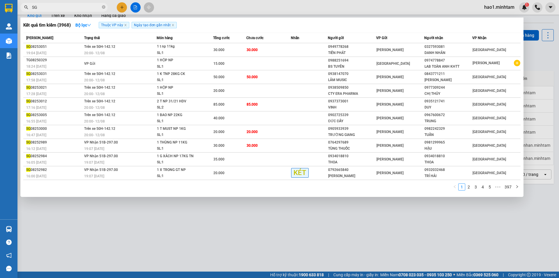
type input "SG"
click at [228, 7] on div at bounding box center [279, 139] width 559 height 278
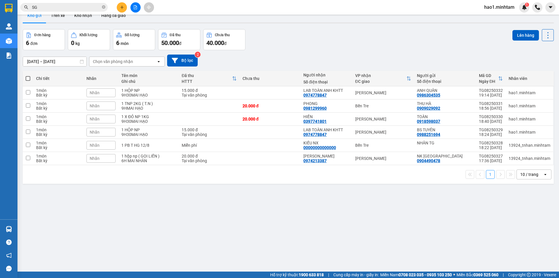
click at [292, 42] on div "Đơn hàng 6 đơn Khối lượng 0 kg Số lượng 6 món Đã thu 50.000 đ Chưa thu 40.000 đ…" at bounding box center [288, 39] width 531 height 21
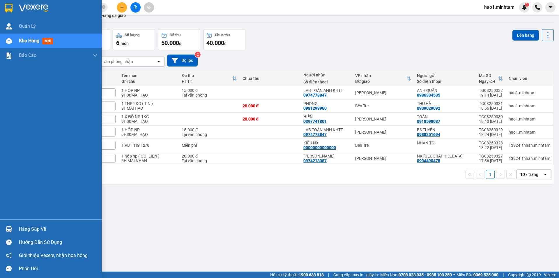
drag, startPoint x: 17, startPoint y: 228, endPoint x: 38, endPoint y: 228, distance: 21.0
click at [18, 228] on div "Hàng sắp về" at bounding box center [51, 228] width 102 height 13
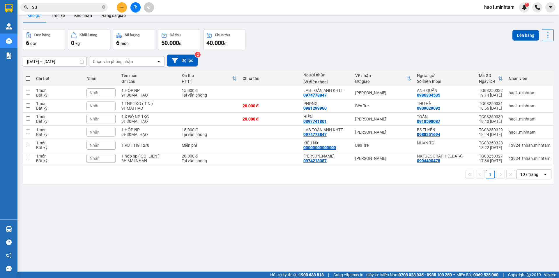
click at [283, 223] on section "Kết quả tìm kiếm ( 3968 ) Bộ lọc Thuộc VP này Ngày tạo đơn gần nhất Mã ĐH Trạng…" at bounding box center [279, 139] width 559 height 278
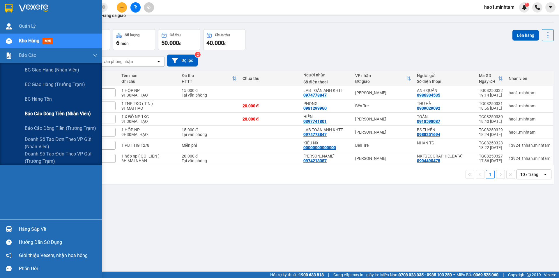
click at [47, 118] on div "Báo cáo dòng tiền (nhân viên)" at bounding box center [61, 113] width 73 height 15
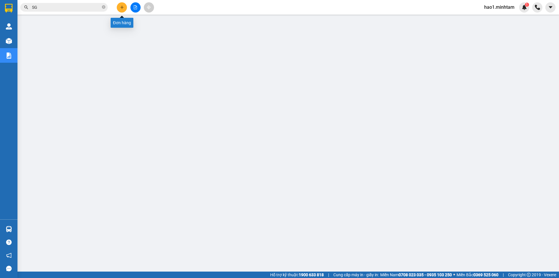
click at [118, 6] on button at bounding box center [122, 7] width 10 height 10
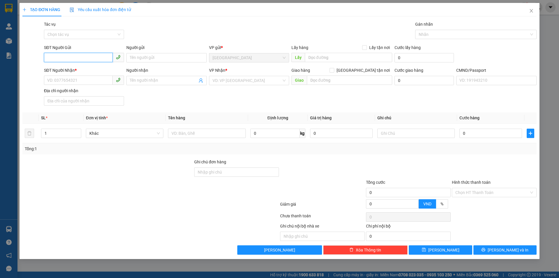
click at [75, 55] on input "SĐT Người Gửi" at bounding box center [78, 57] width 69 height 9
click at [83, 70] on div "0866606697 - ANH HIẾU" at bounding box center [83, 69] width 73 height 6
type input "0866606697"
type input "ANH HIẾU"
type input "0974778847"
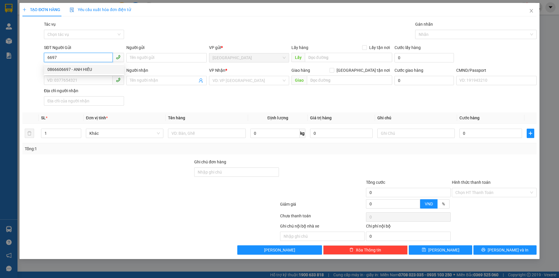
type input "LAB TOÀN ANH KHTT"
type input "0866606697"
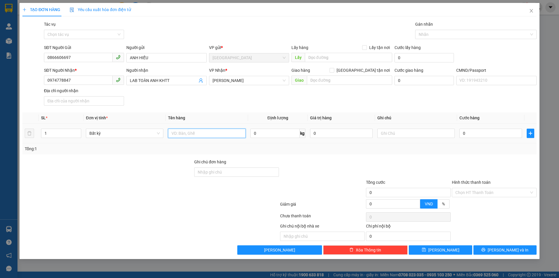
click at [219, 132] on input "text" at bounding box center [206, 132] width 77 height 9
type input "1 HỘP"
click at [396, 132] on input "text" at bounding box center [416, 132] width 77 height 9
type input "9H30MAI HẠO"
type input "1"
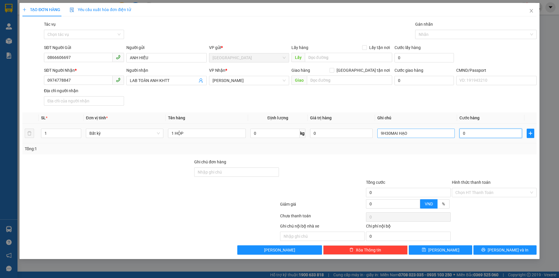
type input "1"
type input "15"
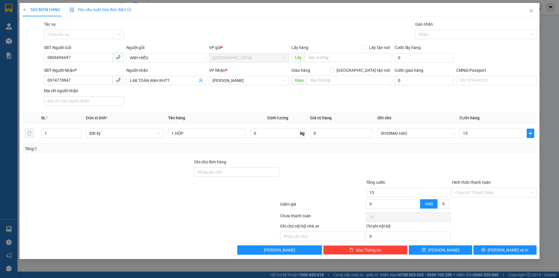
type input "15.000"
click at [492, 165] on div at bounding box center [495, 168] width 86 height 20
click at [495, 189] on input "Hình thức thanh toán" at bounding box center [493, 192] width 74 height 9
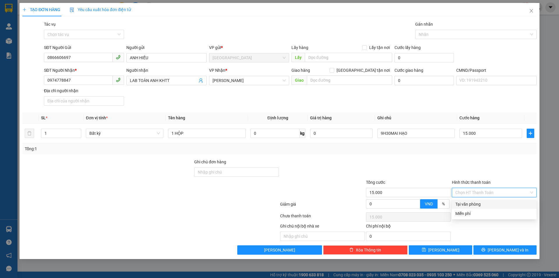
click at [491, 200] on div "Tại văn phòng" at bounding box center [494, 203] width 85 height 9
type input "0"
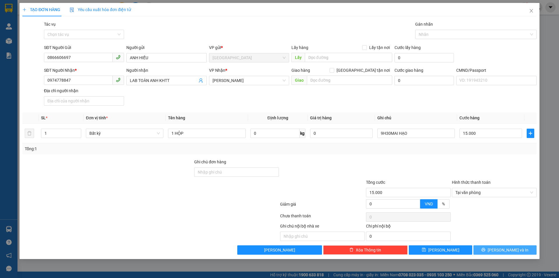
click at [501, 251] on span "[PERSON_NAME] và In" at bounding box center [508, 249] width 41 height 6
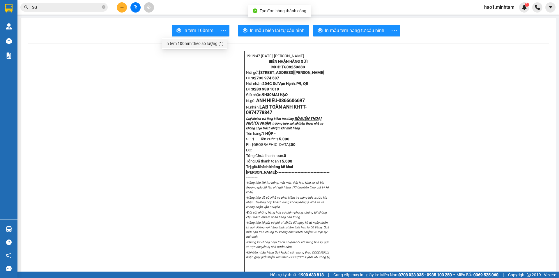
click at [216, 42] on div "In tem 100mm theo số lượng (1)" at bounding box center [194, 43] width 58 height 6
click at [103, 8] on icon "close-circle" at bounding box center [103, 6] width 3 height 3
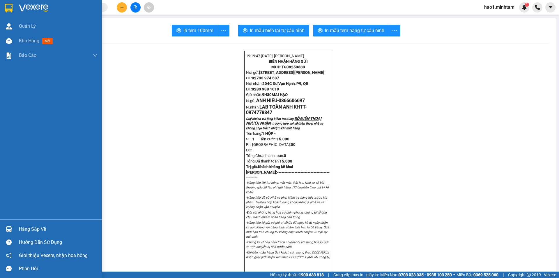
drag, startPoint x: 9, startPoint y: 11, endPoint x: 225, endPoint y: 7, distance: 215.3
click at [10, 11] on img at bounding box center [9, 8] width 8 height 9
click at [225, 7] on div "Kết quả [PERSON_NAME] ( 3968 ) Bộ lọc Thuộc VP này Ngày tạo [PERSON_NAME] nhất …" at bounding box center [279, 7] width 559 height 15
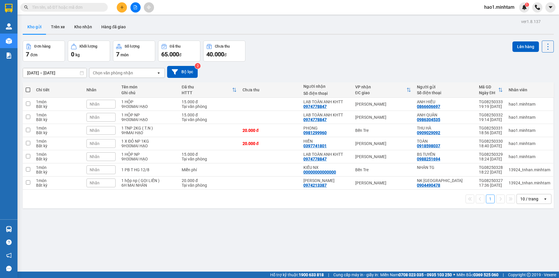
click at [318, 45] on div "Đơn hàng 7 đơn Khối lượng 0 kg Số lượng 7 món Đã thu 65.000 đ Chưa thu 40.000 đ…" at bounding box center [288, 50] width 531 height 21
click at [371, 158] on div "[PERSON_NAME]" at bounding box center [383, 156] width 56 height 5
checkbox input "true"
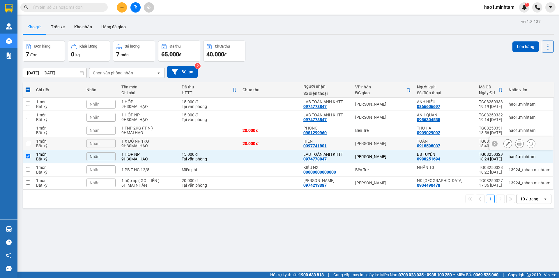
click at [368, 143] on div "[PERSON_NAME]" at bounding box center [383, 143] width 56 height 5
checkbox input "true"
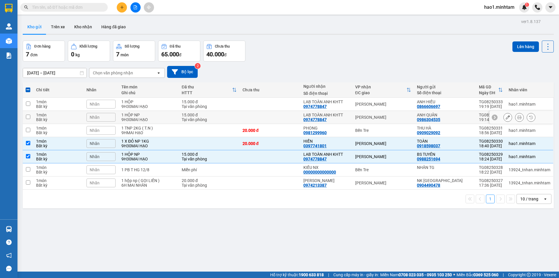
click at [362, 118] on div "[PERSON_NAME]" at bounding box center [383, 117] width 56 height 5
checkbox input "true"
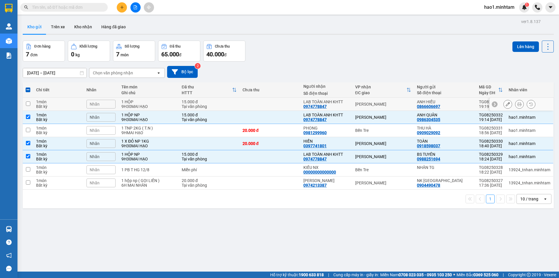
click at [362, 105] on div "[PERSON_NAME]" at bounding box center [383, 104] width 56 height 5
checkbox input "true"
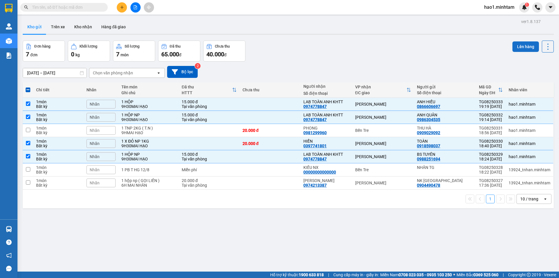
click at [517, 47] on button "Lên hàng" at bounding box center [526, 46] width 27 height 10
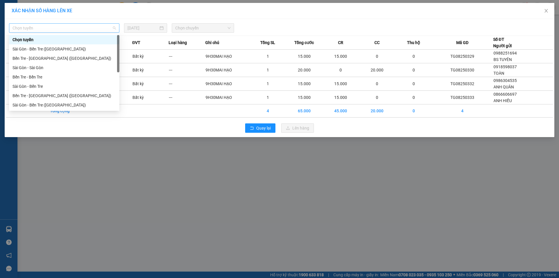
click at [39, 29] on span "Chọn tuyến" at bounding box center [64, 28] width 103 height 9
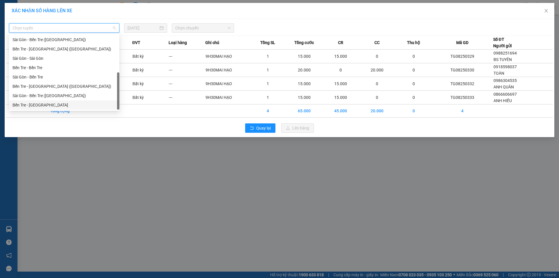
click at [29, 103] on div "Bến Tre - Sài Gòn" at bounding box center [64, 105] width 103 height 6
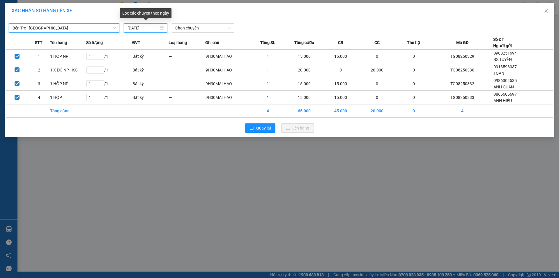
click at [155, 25] on input "[DATE]" at bounding box center [143, 28] width 31 height 6
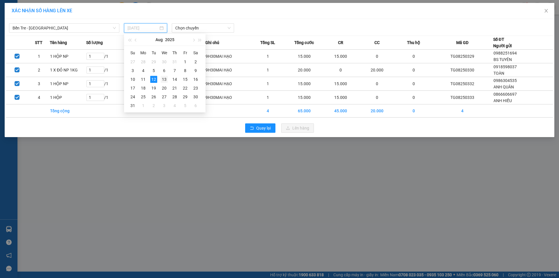
click at [163, 79] on div "13" at bounding box center [164, 79] width 7 height 7
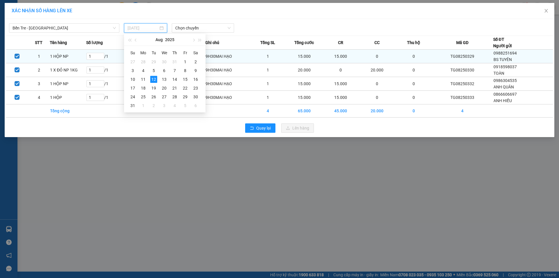
type input "13/08/2025"
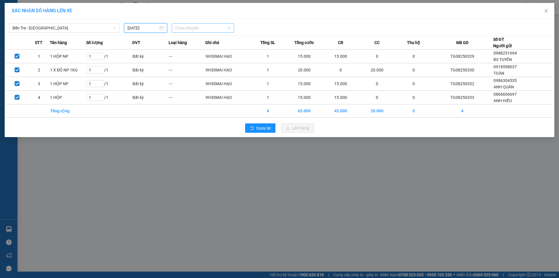
click at [183, 26] on span "Chọn chuyến" at bounding box center [202, 28] width 55 height 9
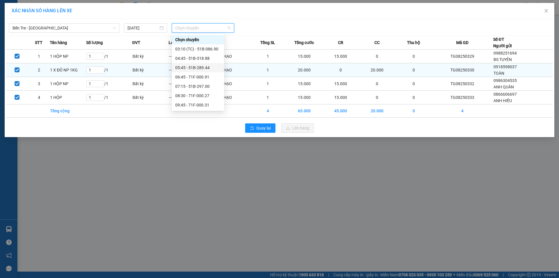
click at [191, 69] on div "05:45 - 51B-289.44" at bounding box center [197, 67] width 45 height 6
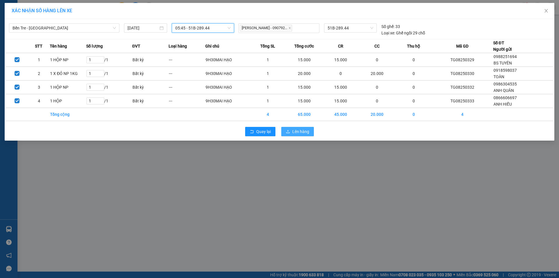
click at [302, 132] on span "Lên hàng" at bounding box center [300, 131] width 17 height 6
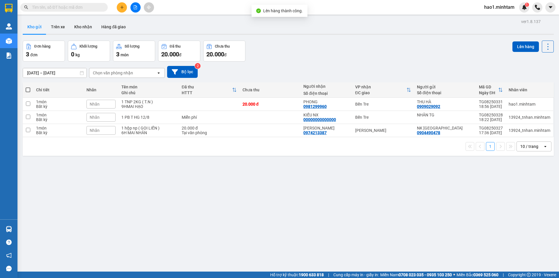
click at [278, 49] on div "Đơn hàng 3 đơn Khối lượng 0 kg Số lượng 3 món Đã thu 20.000 đ Chưa thu 20.000 đ…" at bounding box center [288, 50] width 531 height 21
click at [138, 9] on button at bounding box center [136, 7] width 10 height 10
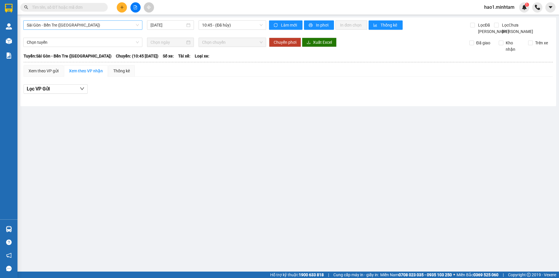
click at [70, 26] on span "Sài Gòn - Bến Tre (CN)" at bounding box center [83, 25] width 112 height 9
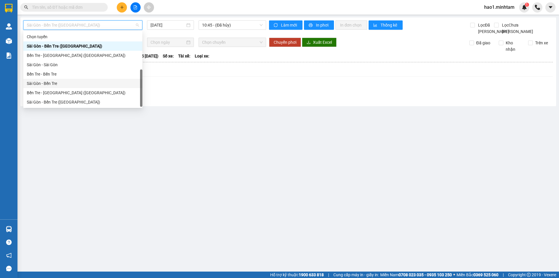
scroll to position [9, 0]
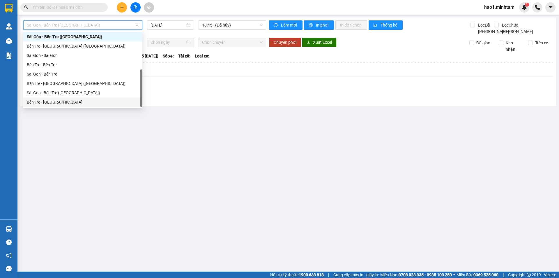
click at [49, 100] on div "Bến Tre - Sài Gòn" at bounding box center [83, 102] width 112 height 6
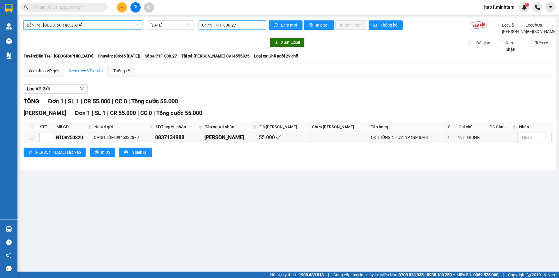
click at [237, 25] on span "04:45 - 71F-000.27" at bounding box center [232, 25] width 61 height 9
click at [159, 25] on input "[DATE]" at bounding box center [168, 25] width 35 height 6
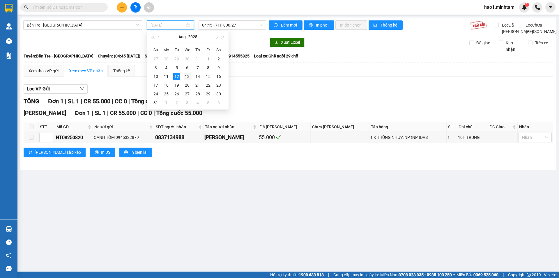
click at [186, 77] on div "13" at bounding box center [187, 76] width 7 height 7
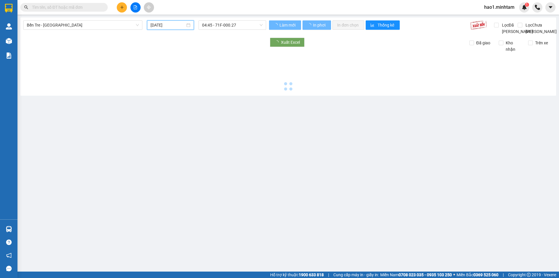
type input "13/08/2025"
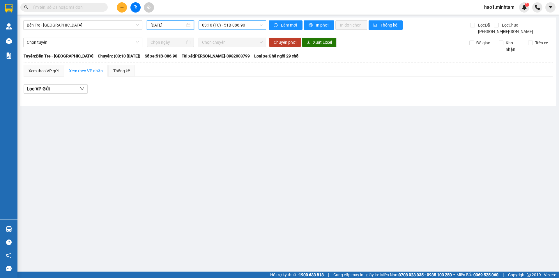
click at [216, 27] on span "03:10 (TC) - 51B-086.90" at bounding box center [232, 25] width 61 height 9
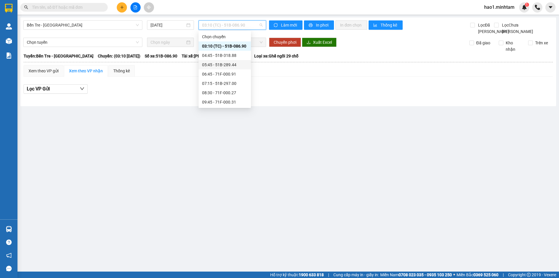
click at [224, 66] on div "05:45 - 51B-289.44" at bounding box center [224, 64] width 45 height 6
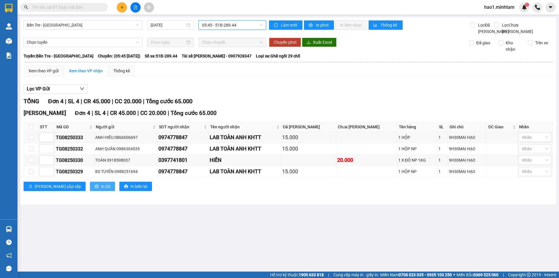
click at [90, 191] on button "In DS" at bounding box center [102, 185] width 25 height 9
click at [451, 106] on div "TỔNG Đơn 4 | SL 4 | CR 45.000 | CC 20.000 | Tổng cước 65.000" at bounding box center [289, 101] width 530 height 9
click at [295, 114] on div "TỔNG Đơn 4 | SL 4 | CR 45.000 | CC 20.000 | Tổng cước 65.000 Hồ Chí Minh Đơn 4 …" at bounding box center [289, 147] width 530 height 101
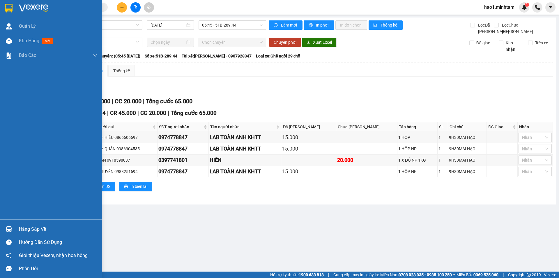
click at [5, 3] on div at bounding box center [51, 9] width 102 height 19
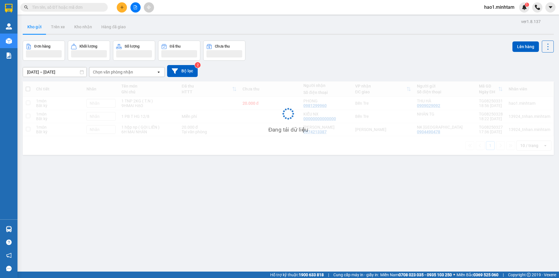
click at [330, 65] on div "[DATE] – [DATE] Press the down arrow key to interact with the calendar and sele…" at bounding box center [288, 71] width 531 height 21
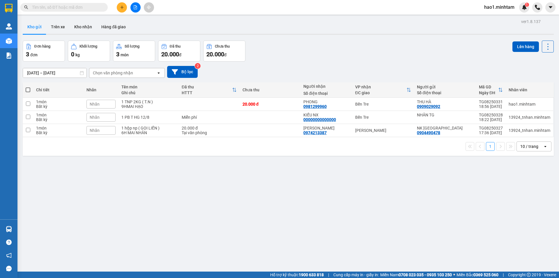
click at [330, 65] on div "[DATE] – [DATE] Press the down arrow key to interact with the calendar and sele…" at bounding box center [288, 71] width 531 height 21
click at [331, 61] on div "[DATE] – [DATE] Press the down arrow key to interact with the calendar and sele…" at bounding box center [288, 71] width 531 height 21
click at [336, 73] on div "[DATE] – [DATE] Press the down arrow key to interact with the calendar and sele…" at bounding box center [288, 72] width 531 height 12
click at [125, 9] on button at bounding box center [122, 7] width 10 height 10
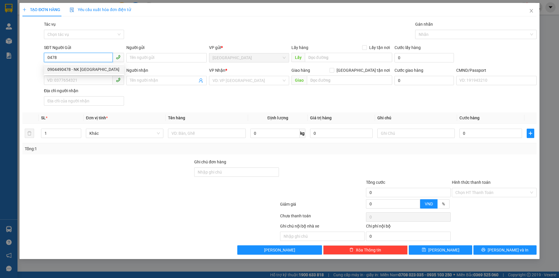
click at [79, 68] on div "0904490478 - NK SÀI GÒN" at bounding box center [83, 69] width 73 height 6
type input "0904490478"
type input "NK [GEOGRAPHIC_DATA]"
type input "0974213387"
type input "[PERSON_NAME]"
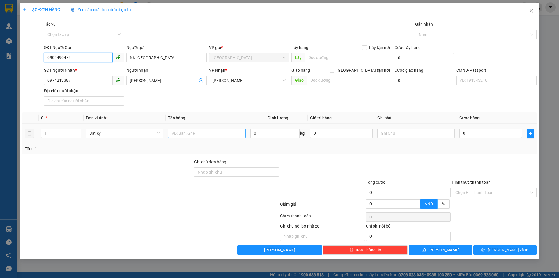
type input "0904490478"
click at [201, 133] on input "text" at bounding box center [206, 132] width 77 height 9
type input "1 HỘP"
click at [402, 132] on input "text" at bounding box center [416, 132] width 77 height 9
type input "9H30MAI HẠO"
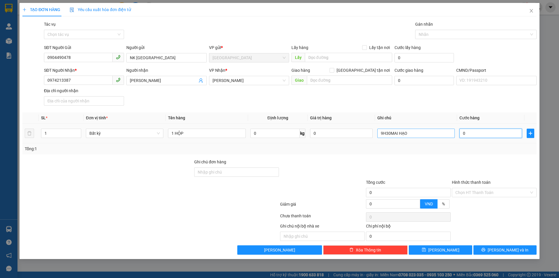
type input "2"
type input "20"
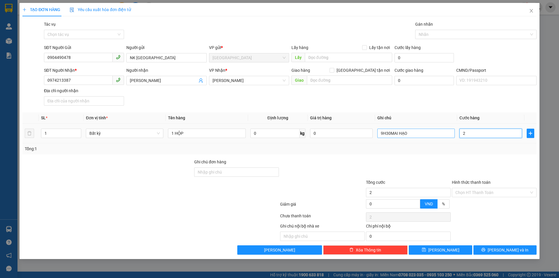
type input "20"
type input "20.000"
drag, startPoint x: 456, startPoint y: 157, endPoint x: 462, endPoint y: 177, distance: 21.0
click at [456, 157] on div "Transit Pickup Surcharge Ids Transit Deliver Surcharge Ids Transit Deliver Surc…" at bounding box center [279, 137] width 514 height 233
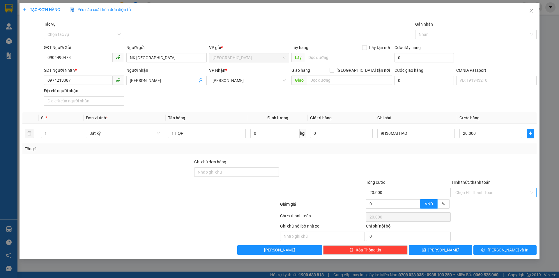
click at [464, 193] on input "Hình thức thanh toán" at bounding box center [493, 192] width 74 height 9
click at [464, 203] on div "Tại văn phòng" at bounding box center [495, 204] width 78 height 6
type input "0"
click at [487, 250] on button "[PERSON_NAME] và In" at bounding box center [505, 249] width 63 height 9
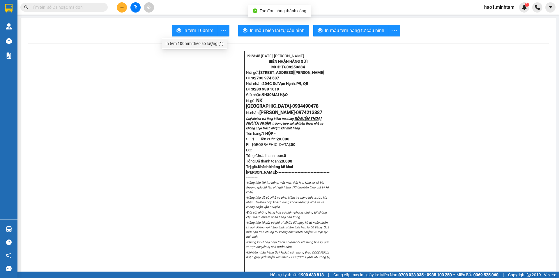
click at [215, 42] on div "In tem 100mm theo số lượng (1)" at bounding box center [194, 43] width 58 height 6
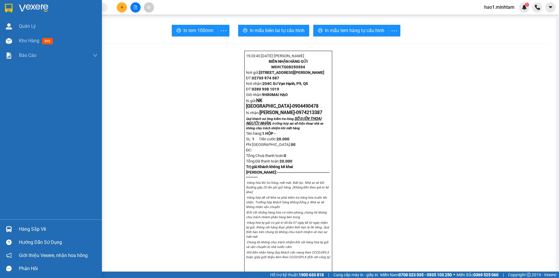
click at [17, 9] on div at bounding box center [51, 9] width 102 height 19
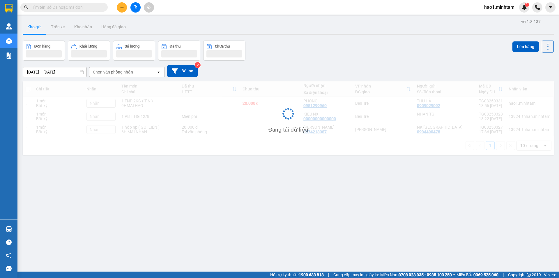
click at [329, 22] on div "Kho gửi Trên xe Kho nhận Hàng đã giao" at bounding box center [288, 27] width 531 height 15
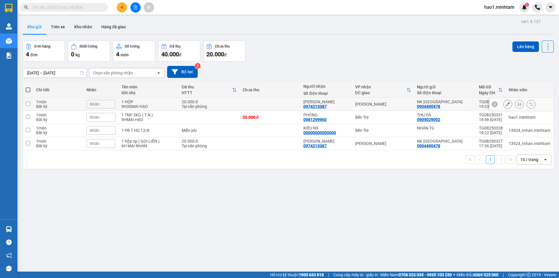
click at [379, 104] on div "[PERSON_NAME]" at bounding box center [383, 104] width 56 height 5
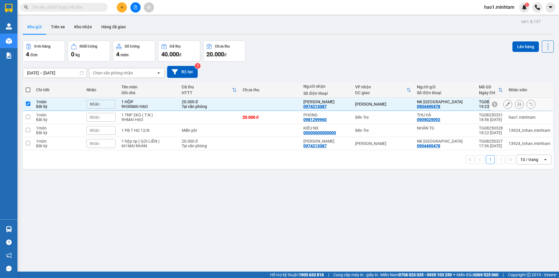
checkbox input "true"
click at [523, 46] on button "Lên hàng" at bounding box center [526, 46] width 27 height 10
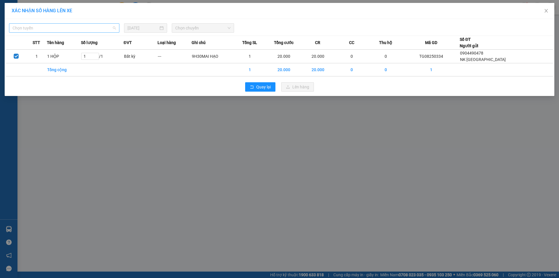
click at [84, 25] on span "Chọn tuyến" at bounding box center [64, 28] width 103 height 9
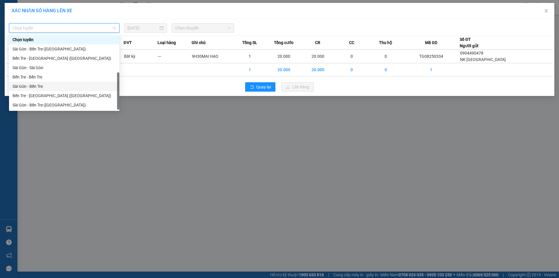
scroll to position [9, 0]
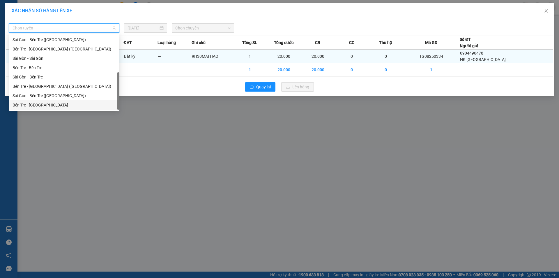
drag, startPoint x: 39, startPoint y: 108, endPoint x: 117, endPoint y: 61, distance: 91.1
click at [43, 105] on div "Bến Tre - Sài Gòn" at bounding box center [64, 104] width 110 height 9
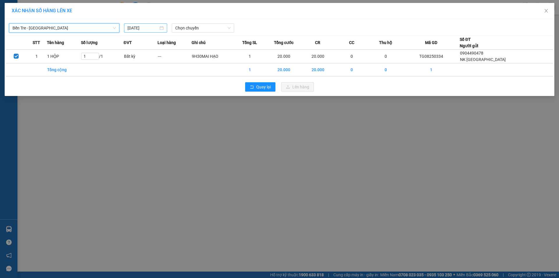
click at [140, 27] on input "[DATE]" at bounding box center [143, 28] width 31 height 6
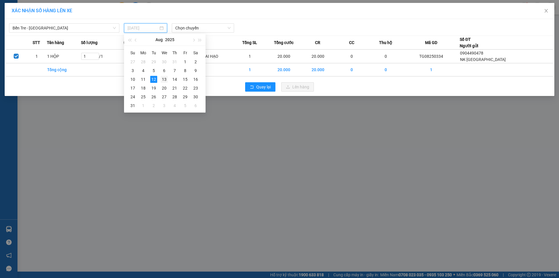
click at [162, 81] on div "13" at bounding box center [164, 79] width 7 height 7
type input "13/08/2025"
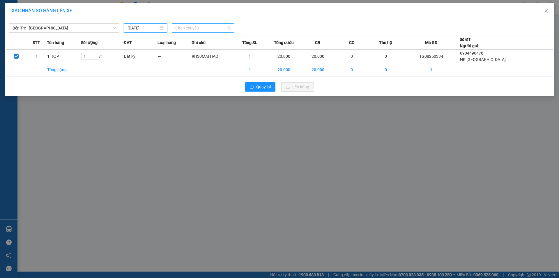
click at [195, 29] on span "Chọn chuyến" at bounding box center [202, 28] width 55 height 9
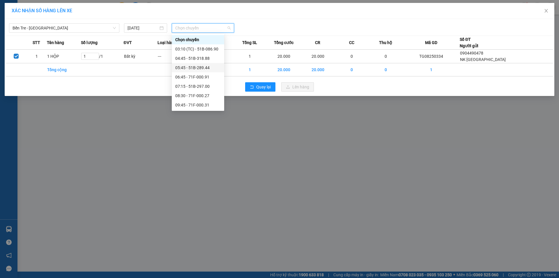
click at [202, 68] on div "05:45 - 51B-289.44" at bounding box center [197, 67] width 45 height 6
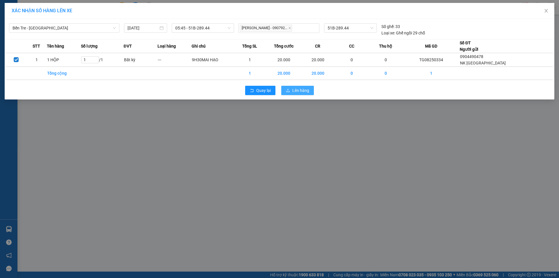
click at [297, 92] on span "Lên hàng" at bounding box center [300, 90] width 17 height 6
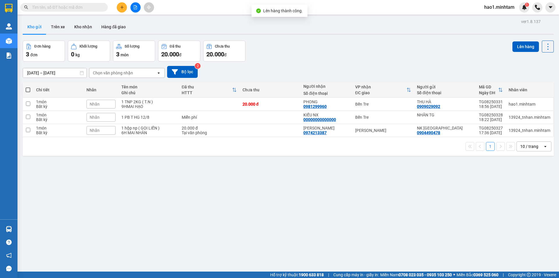
click at [311, 47] on div "Đơn hàng 3 đơn Khối lượng 0 kg Số lượng 3 món Đã thu 20.000 đ Chưa thu 20.000 đ…" at bounding box center [288, 50] width 531 height 21
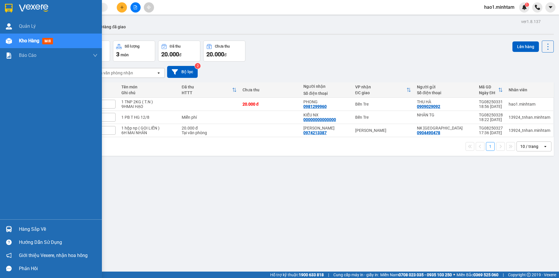
drag, startPoint x: 8, startPoint y: 225, endPoint x: 13, endPoint y: 223, distance: 4.9
click at [9, 225] on div at bounding box center [9, 229] width 10 height 10
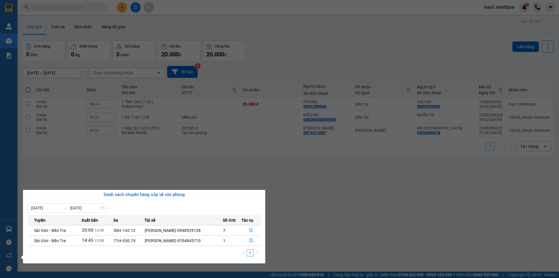
click at [293, 202] on section "Kết quả [PERSON_NAME] ( 3968 ) Bộ lọc Thuộc VP này Ngày tạo [PERSON_NAME] nhất …" at bounding box center [279, 139] width 559 height 278
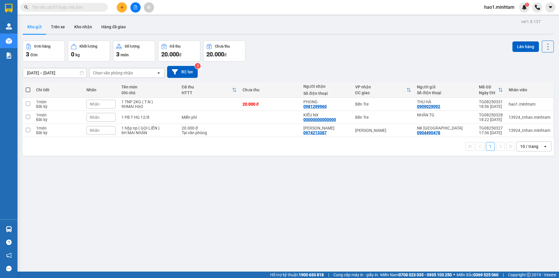
click at [309, 44] on div "Đơn hàng 3 đơn Khối lượng 0 kg Số lượng 3 món Đã thu 20.000 đ Chưa thu 20.000 đ…" at bounding box center [288, 50] width 531 height 21
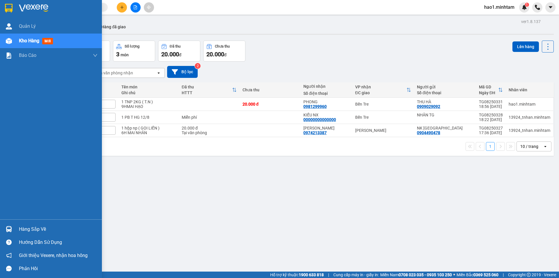
click at [5, 4] on img at bounding box center [9, 8] width 8 height 9
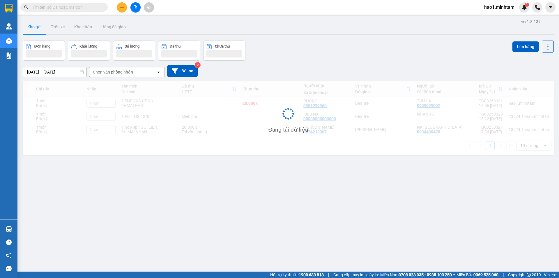
click at [329, 29] on div "Kho gửi Trên xe Kho nhận Hàng đã giao" at bounding box center [288, 27] width 531 height 15
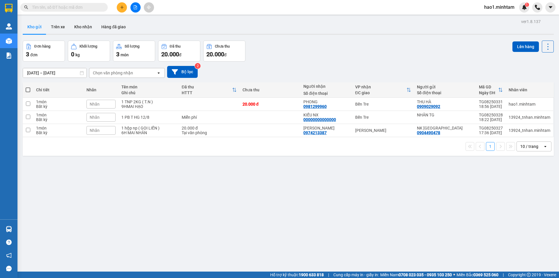
click at [315, 34] on div at bounding box center [288, 34] width 531 height 1
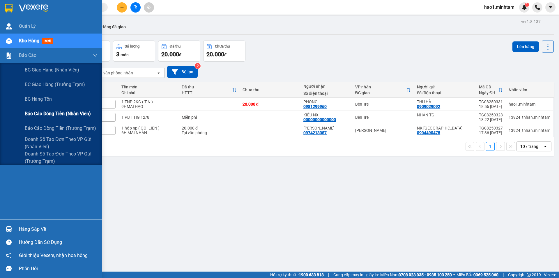
click at [45, 115] on span "Báo cáo dòng tiền (nhân viên)" at bounding box center [58, 113] width 66 height 7
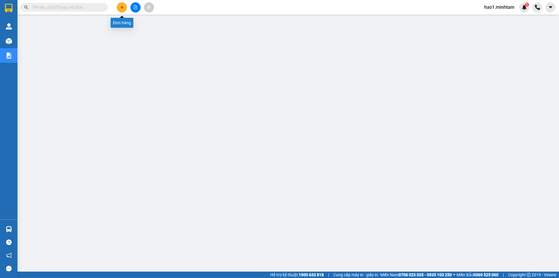
click at [121, 8] on icon "plus" at bounding box center [122, 7] width 4 height 4
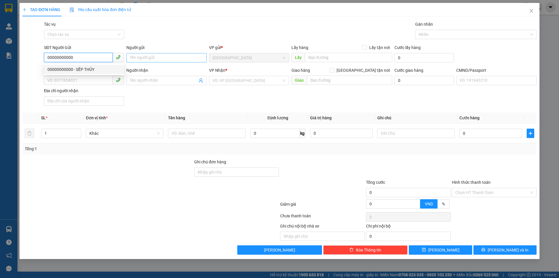
type input "00000000000"
click at [145, 56] on input "Người gửi" at bounding box center [166, 57] width 80 height 9
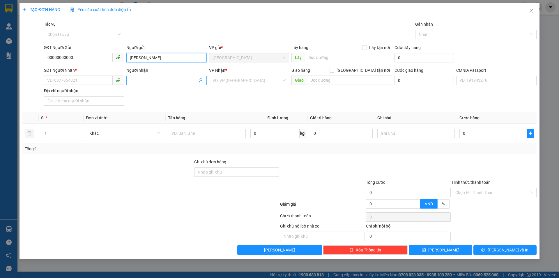
type input "[PERSON_NAME]"
click at [200, 81] on icon "user-add" at bounding box center [201, 80] width 4 height 4
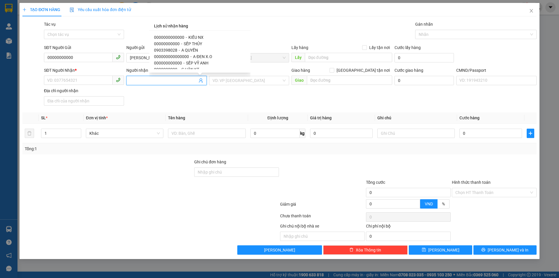
click at [194, 36] on span "KIỀU NX" at bounding box center [195, 37] width 15 height 5
type input "0000000000000"
type input "KIỀU NX"
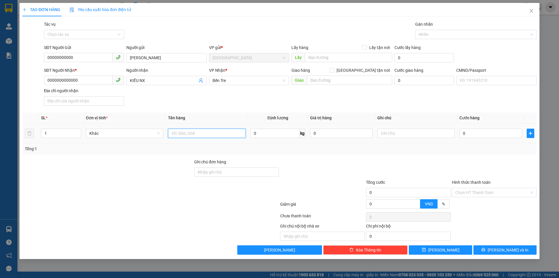
click at [205, 135] on input "text" at bounding box center [206, 132] width 77 height 9
type input "1 PB THG 12/08 + 1 PHIẾU CHI"
click at [466, 193] on input "Hình thức thanh toán" at bounding box center [493, 192] width 74 height 9
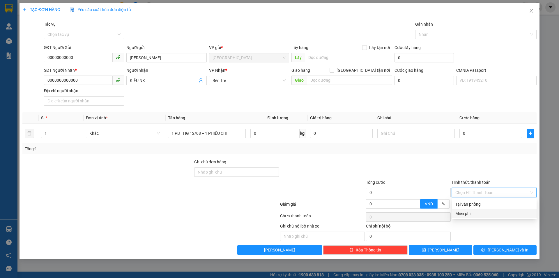
click at [464, 212] on div "Miễn phí" at bounding box center [495, 213] width 78 height 6
click at [486, 252] on span "printer" at bounding box center [484, 249] width 4 height 5
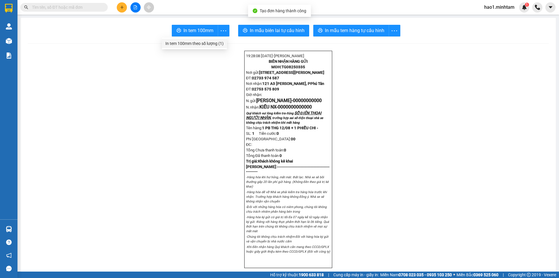
click at [215, 42] on div "In tem 100mm theo số lượng (1)" at bounding box center [194, 43] width 58 height 6
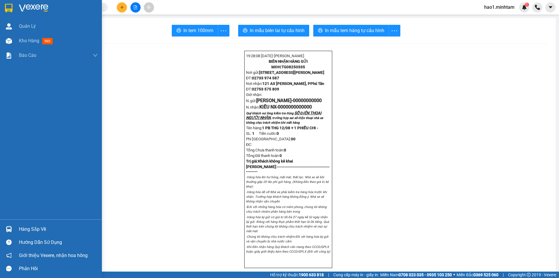
click at [6, 10] on img at bounding box center [9, 8] width 8 height 9
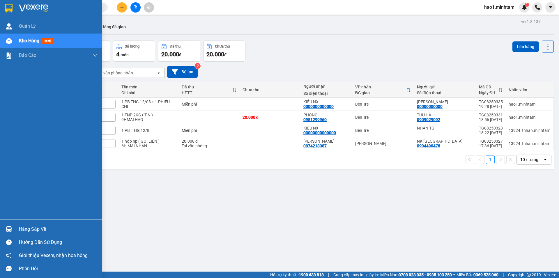
click at [16, 229] on div "Hàng sắp về" at bounding box center [51, 228] width 102 height 13
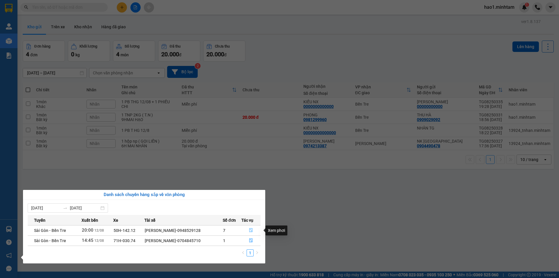
click at [251, 232] on icon "file-done" at bounding box center [251, 230] width 4 height 4
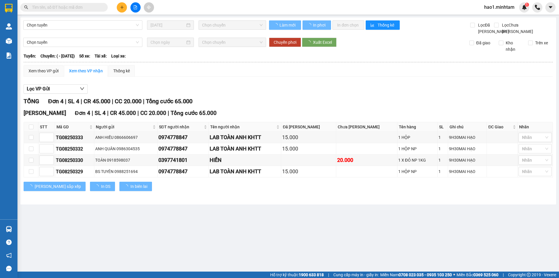
click at [278, 94] on div "Lọc VP Gửi" at bounding box center [289, 89] width 530 height 10
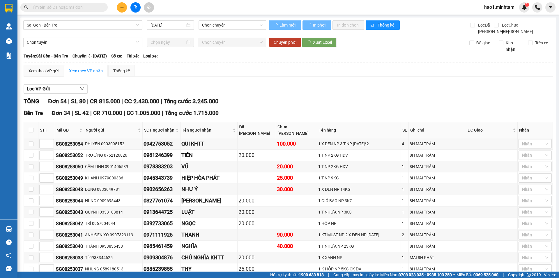
type input "[DATE]"
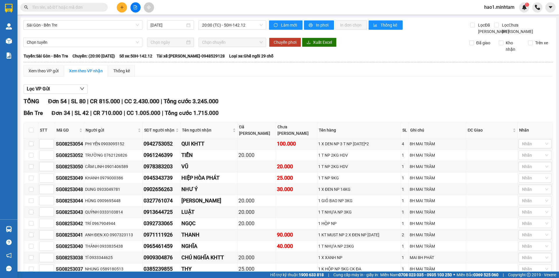
drag, startPoint x: 177, startPoint y: 88, endPoint x: 195, endPoint y: 89, distance: 18.4
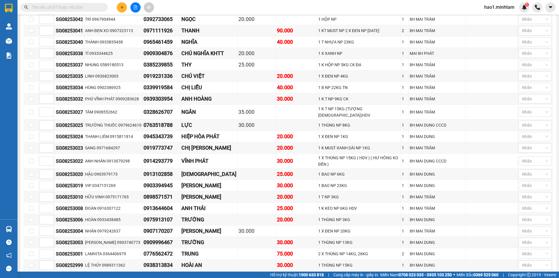
scroll to position [437, 0]
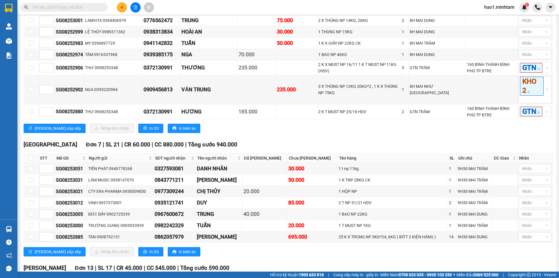
click at [261, 133] on div "[PERSON_NAME] sắp xếp Nhập [PERSON_NAME] In DS In biên lai" at bounding box center [289, 128] width 530 height 9
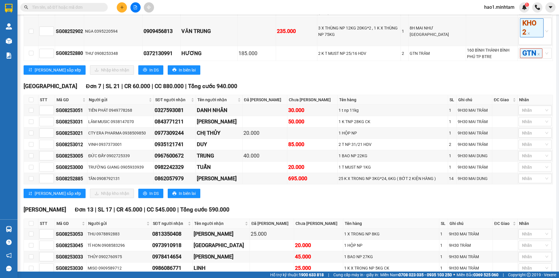
scroll to position [554, 0]
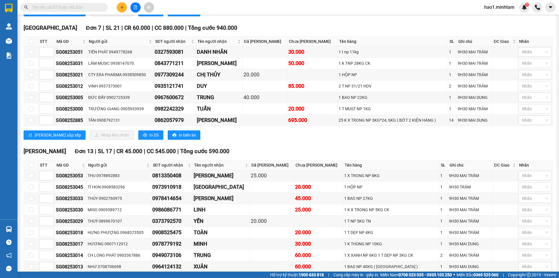
click at [261, 135] on div "[PERSON_NAME] sắp xếp Nhập [PERSON_NAME] In DS In biên lai" at bounding box center [289, 134] width 530 height 9
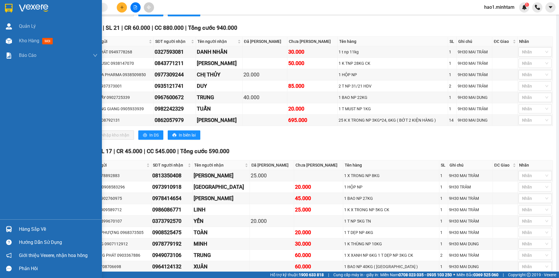
click at [20, 227] on div "Hàng sắp về" at bounding box center [58, 229] width 79 height 9
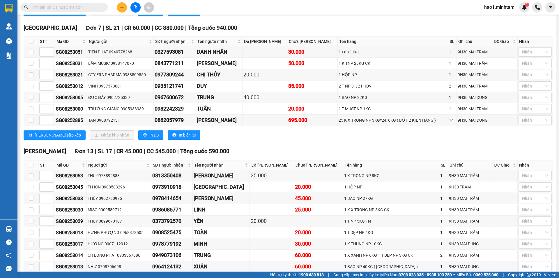
click at [258, 155] on section "Kết quả [PERSON_NAME] ( 3968 ) Bộ lọc Thuộc VP này Ngày tạo [PERSON_NAME] nhất …" at bounding box center [279, 139] width 559 height 278
click at [246, 152] on div "Ngã Tư Huyện Đơn 13 | SL 17 | CR 45.000 | CC 545.000 | Tổng cước 590.000" at bounding box center [289, 151] width 530 height 9
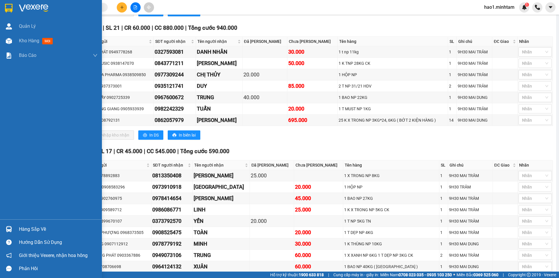
click at [22, 5] on img at bounding box center [33, 8] width 29 height 9
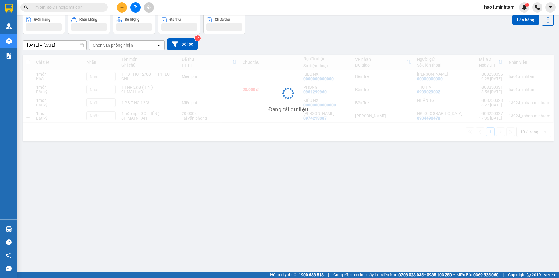
scroll to position [27, 0]
click at [209, 7] on div "Kết quả [PERSON_NAME] ( 3968 ) Bộ lọc Thuộc VP này Ngày tạo [PERSON_NAME] nhất …" at bounding box center [279, 7] width 559 height 15
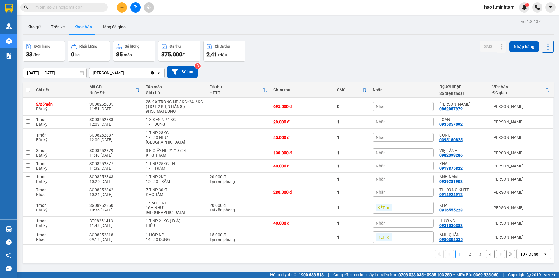
click at [66, 9] on input "text" at bounding box center [66, 7] width 69 height 6
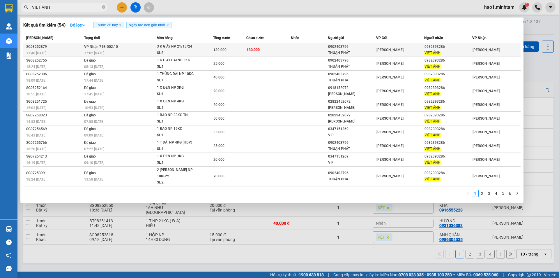
type input "VIỆT ÁNH"
click at [325, 47] on td at bounding box center [309, 50] width 37 height 14
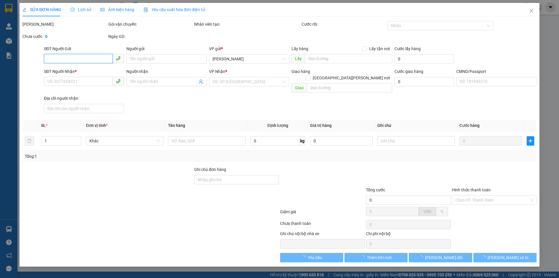
type input "0902403796"
type input "THUẬN PHÁT"
type input "0982393286"
type input "VIỆT ÁNH"
type input "HCK (RÈM CỬA)"
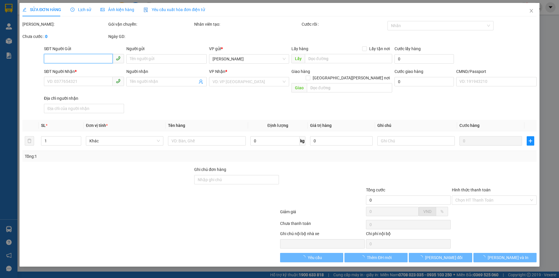
type input "130.000"
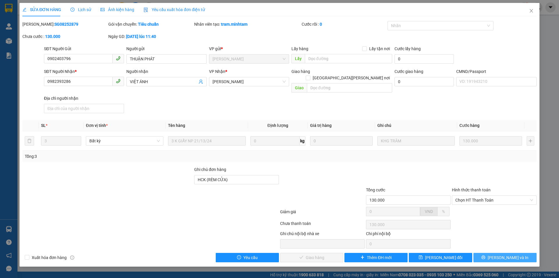
click at [510, 254] on span "[PERSON_NAME] và In" at bounding box center [508, 257] width 41 height 6
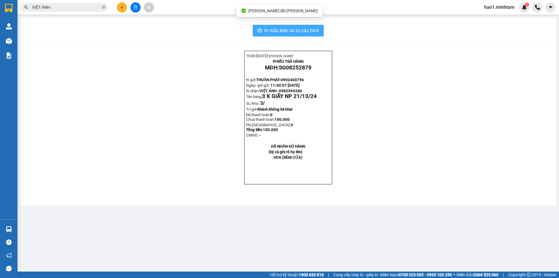
click at [283, 31] on span "In mẫu biên lai tự cấu hình" at bounding box center [292, 30] width 55 height 7
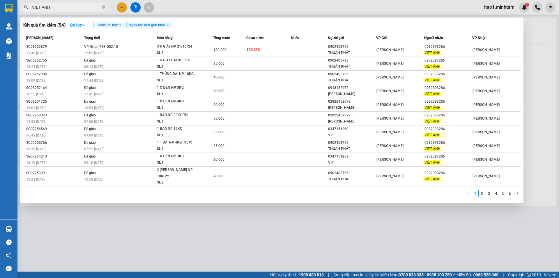
click at [72, 6] on input "VIỆT ÁNH" at bounding box center [66, 7] width 69 height 6
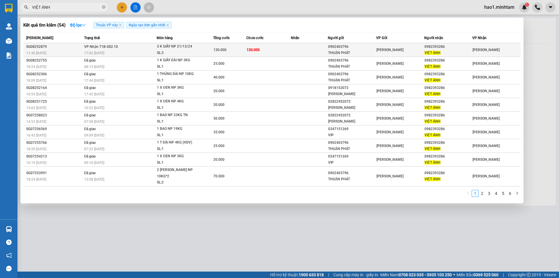
click at [96, 46] on span "[PERSON_NAME] 71B-002.10" at bounding box center [101, 47] width 34 height 4
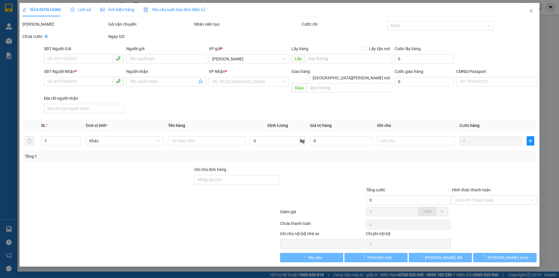
type input "0902403796"
type input "THUẬN PHÁT"
type input "0982393286"
type input "VIỆT ÁNH"
type input "HCK (RÈM CỬA)"
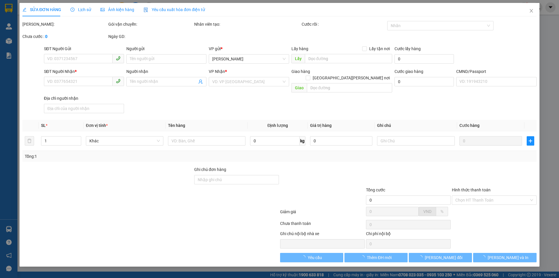
type input "130.000"
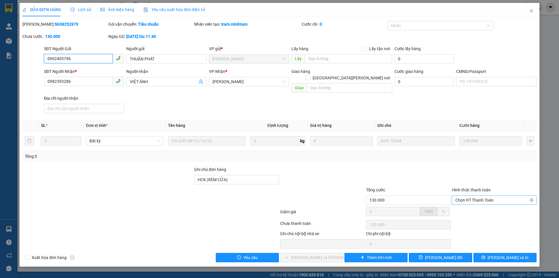
click at [488, 196] on span "Chọn HT Thanh Toán" at bounding box center [495, 199] width 78 height 9
click at [487, 201] on div "Tại văn phòng" at bounding box center [494, 204] width 85 height 9
type input "0"
click at [314, 254] on span "[PERSON_NAME] và [PERSON_NAME] hàng" at bounding box center [330, 257] width 79 height 6
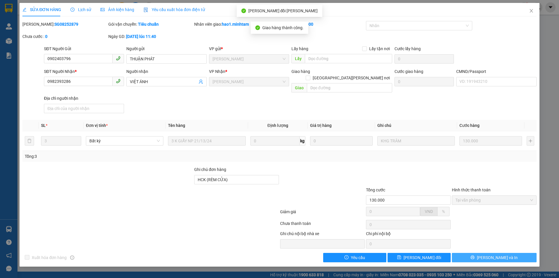
click at [500, 254] on span "[PERSON_NAME] và In" at bounding box center [497, 257] width 41 height 6
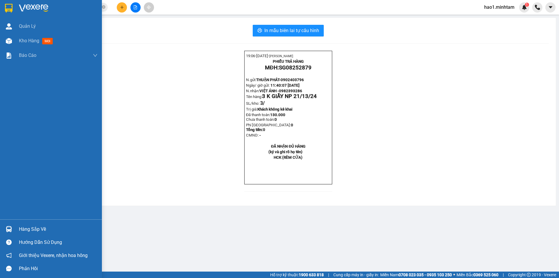
click at [16, 231] on div "Hàng sắp về" at bounding box center [51, 228] width 102 height 13
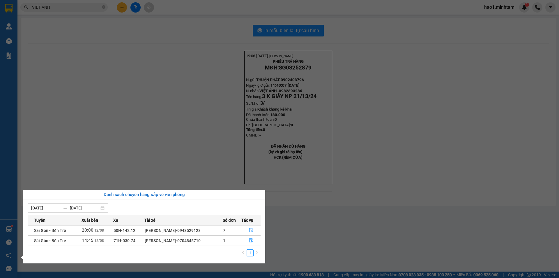
click at [65, 9] on section "Kết quả [PERSON_NAME] ( 54 ) Bộ lọc Thuộc VP này Ngày tạo [PERSON_NAME] nhất Mã…" at bounding box center [279, 139] width 559 height 278
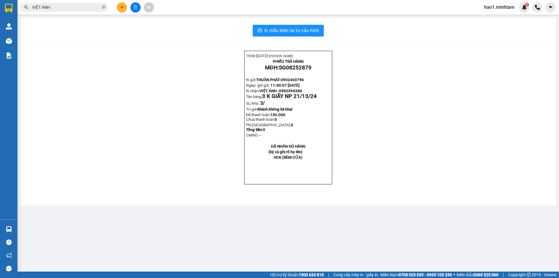
click at [65, 9] on input "VIỆT ÁNH" at bounding box center [66, 7] width 69 height 6
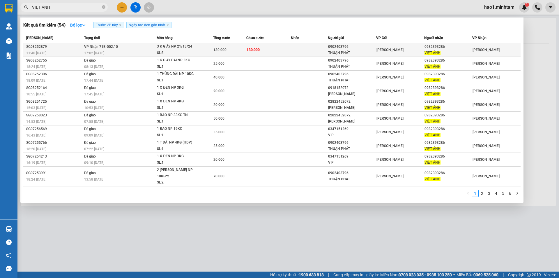
click at [124, 47] on td "[PERSON_NAME] 71B-002.10 17:02 [DATE]" at bounding box center [120, 50] width 74 height 14
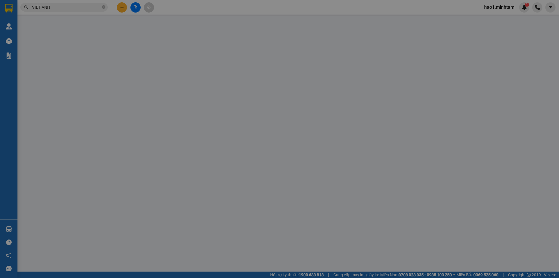
type input "0902403796"
type input "THUẬN PHÁT"
type input "0982393286"
type input "VIỆT ÁNH"
type input "HCK (RÈM CỬA)"
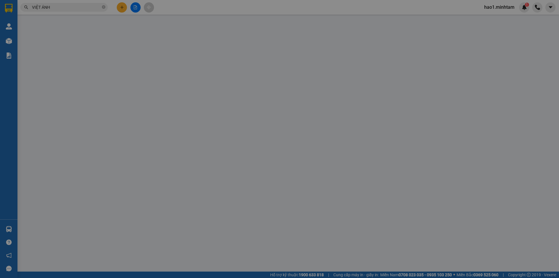
type input "130.000"
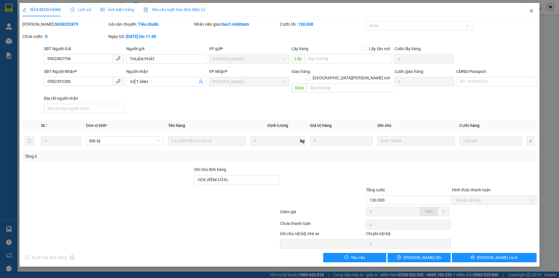
click at [530, 10] on icon "close" at bounding box center [531, 10] width 5 height 5
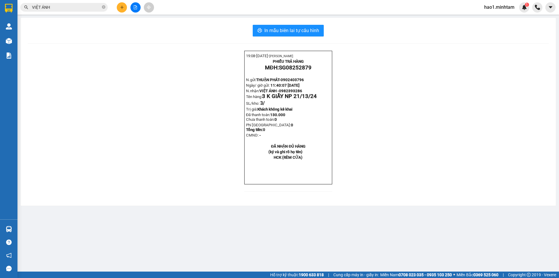
click at [71, 6] on input "VIỆT ÁNH" at bounding box center [66, 7] width 69 height 6
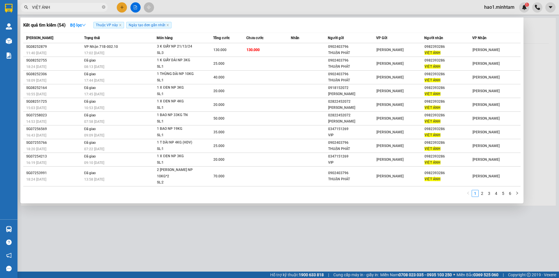
click at [71, 6] on input "VIỆT ÁNH" at bounding box center [66, 7] width 69 height 6
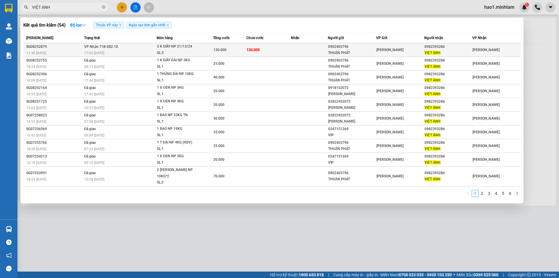
click at [120, 50] on div "17:02 [DATE]" at bounding box center [120, 53] width 73 height 6
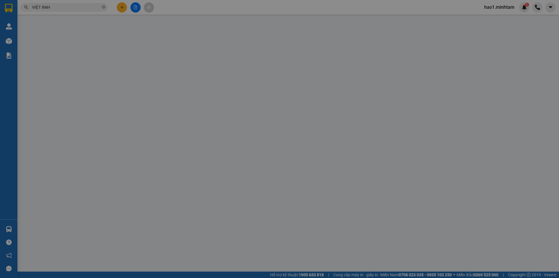
type input "0902403796"
type input "THUẬN PHÁT"
type input "0982393286"
type input "VIỆT ÁNH"
type input "HCK (RÈM CỬA)"
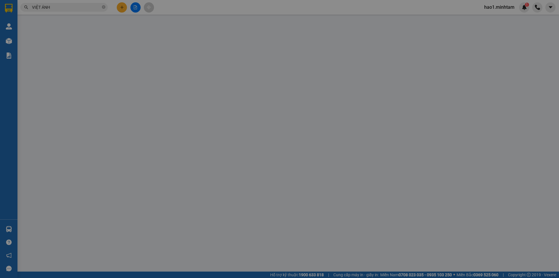
type input "130.000"
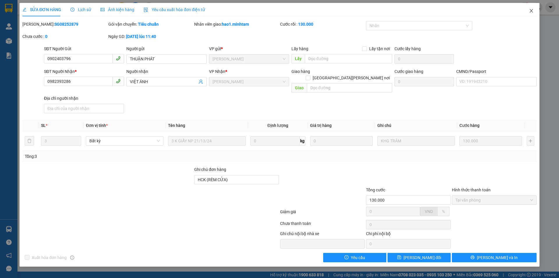
click at [531, 11] on icon "close" at bounding box center [531, 10] width 3 height 3
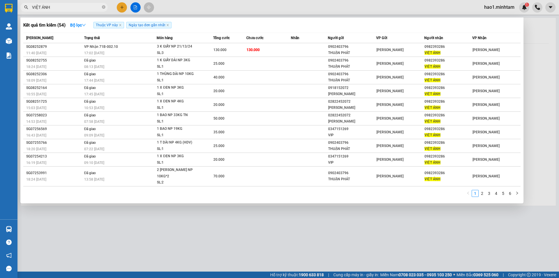
drag, startPoint x: 103, startPoint y: 7, endPoint x: 63, endPoint y: 5, distance: 40.3
click at [103, 7] on icon "close-circle" at bounding box center [103, 6] width 3 height 3
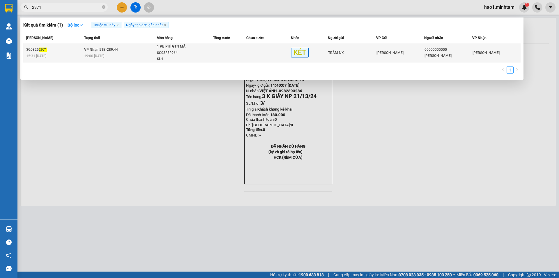
type input "2971"
click at [235, 57] on td at bounding box center [230, 53] width 34 height 20
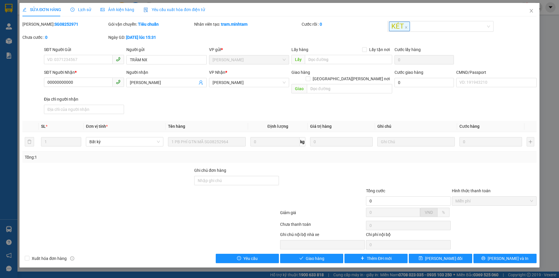
click at [330, 108] on div "SĐT Người [PERSON_NAME] * 00000000000 Người [PERSON_NAME] NX [PERSON_NAME] * [P…" at bounding box center [290, 92] width 495 height 47
click at [83, 8] on span "Lịch sử" at bounding box center [81, 9] width 21 height 5
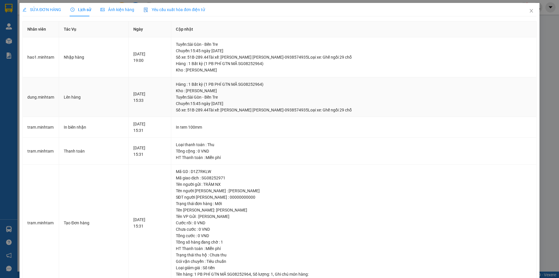
scroll to position [15, 0]
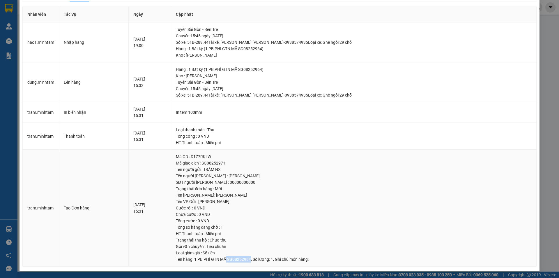
drag, startPoint x: 243, startPoint y: 260, endPoint x: 266, endPoint y: 260, distance: 22.4
click at [251, 260] on span "1 PB PHÍ GTN MÃ SG08252964" at bounding box center [222, 259] width 57 height 5
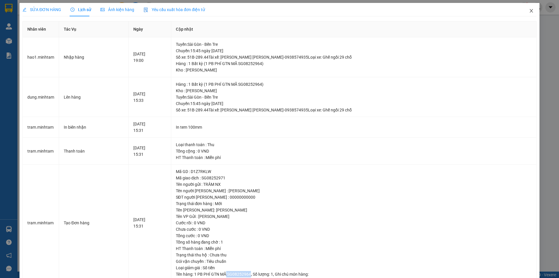
click at [529, 10] on icon "close" at bounding box center [531, 10] width 5 height 5
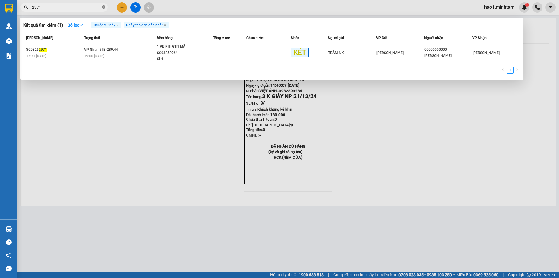
click at [104, 8] on icon "close-circle" at bounding box center [103, 6] width 3 height 3
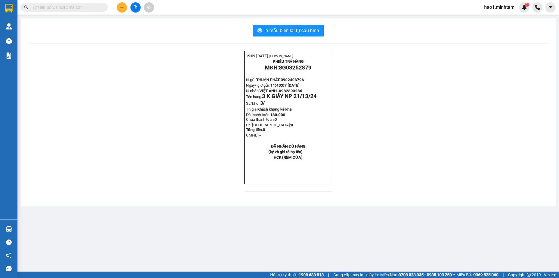
paste input "SG08252964"
type input "SG08252964"
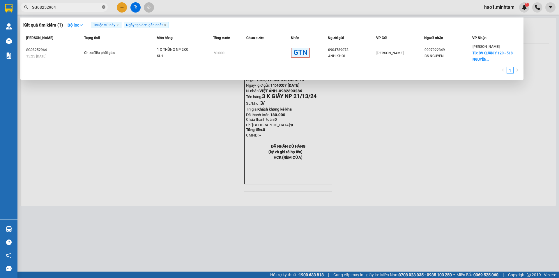
click at [103, 9] on icon "close-circle" at bounding box center [103, 6] width 3 height 3
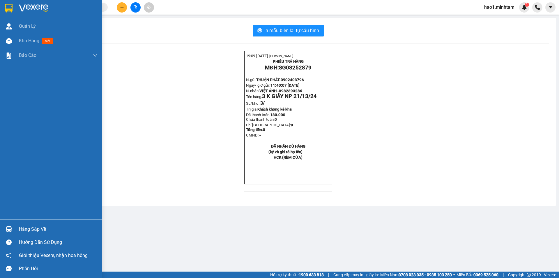
click at [6, 7] on img at bounding box center [9, 8] width 8 height 9
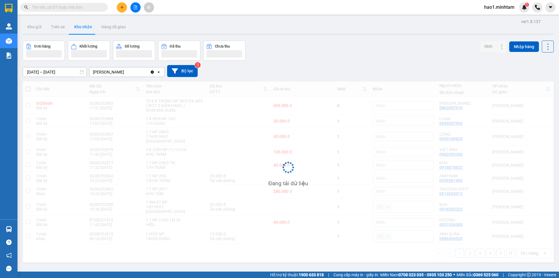
click at [193, 6] on div "Kết quả [PERSON_NAME] ( 1 ) Bộ lọc Thuộc VP này Ngày tạo [PERSON_NAME] nhất Mã …" at bounding box center [279, 7] width 559 height 15
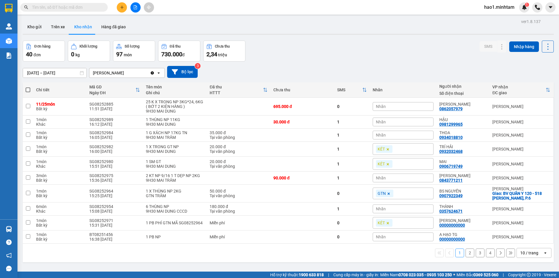
click at [350, 52] on div "Đơn hàng 40 đơn [PERSON_NAME] 0 kg Số [PERSON_NAME] 97 món Đã thu 730.000 [PERS…" at bounding box center [288, 50] width 531 height 21
click at [500, 238] on icon at bounding box center [502, 237] width 4 height 4
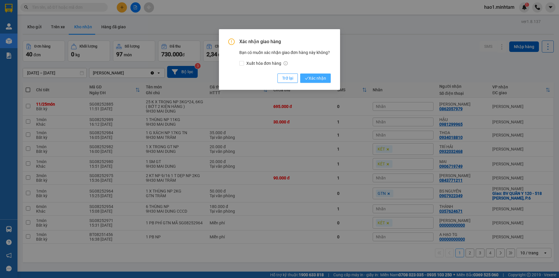
click at [311, 75] on span "Xác nhận" at bounding box center [315, 78] width 21 height 6
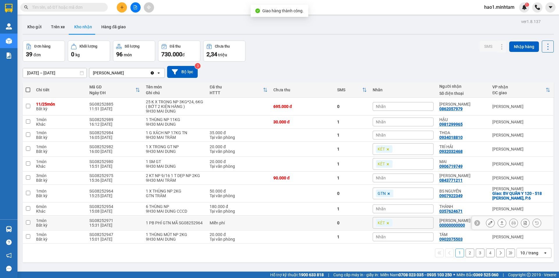
click at [500, 223] on button at bounding box center [502, 223] width 8 height 10
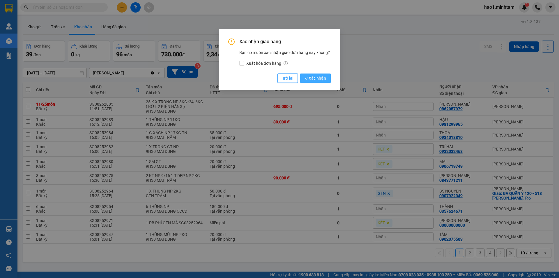
click at [320, 82] on button "Xác nhận" at bounding box center [315, 77] width 31 height 9
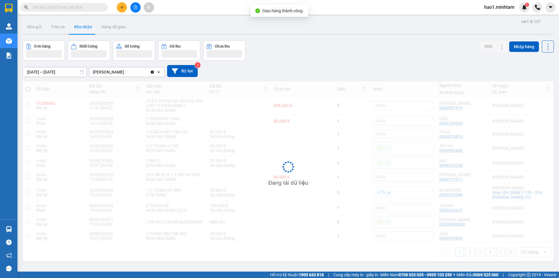
click at [454, 77] on div "[DATE] – [DATE] Press the down arrow key to interact with the calendar and sele…" at bounding box center [288, 71] width 531 height 12
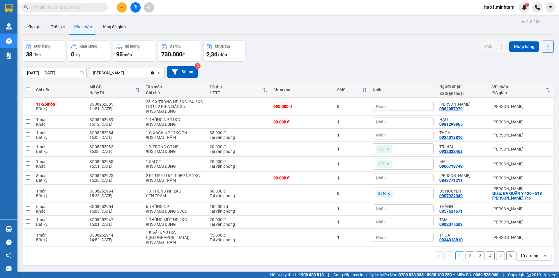
click at [470, 252] on button "2" at bounding box center [470, 255] width 9 height 9
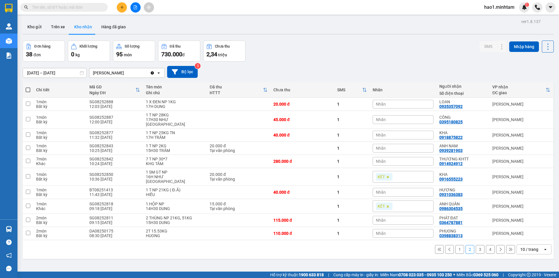
click at [486, 245] on button "4" at bounding box center [490, 249] width 9 height 9
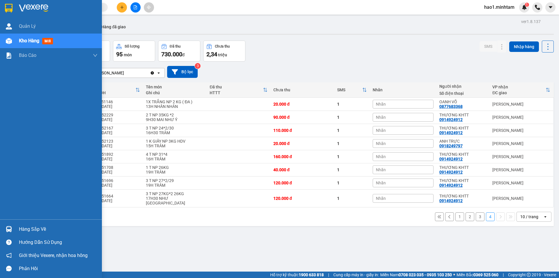
click at [11, 227] on img at bounding box center [9, 229] width 6 height 6
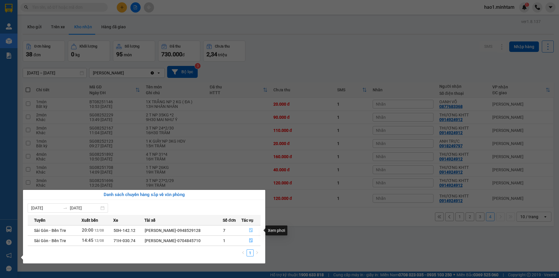
click at [253, 229] on icon "file-done" at bounding box center [251, 230] width 4 height 4
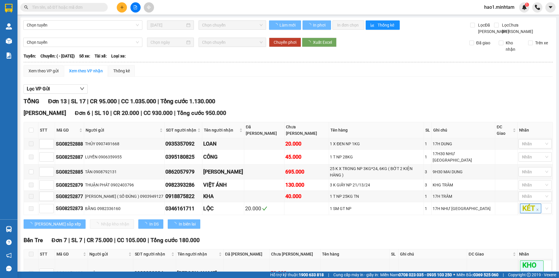
click at [326, 94] on div "Lọc VP Gửi" at bounding box center [289, 89] width 530 height 10
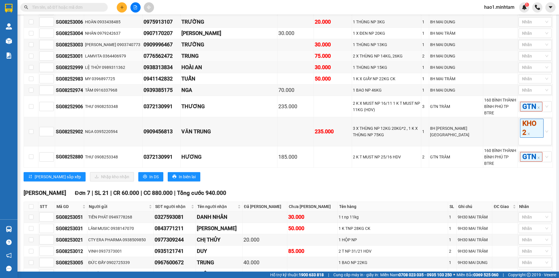
scroll to position [437, 0]
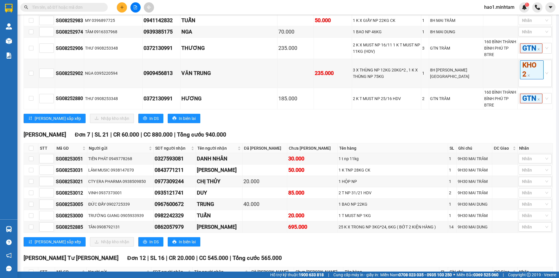
click at [318, 114] on div "[PERSON_NAME] sắp xếp Nhập [PERSON_NAME] In DS In biên lai" at bounding box center [289, 118] width 530 height 9
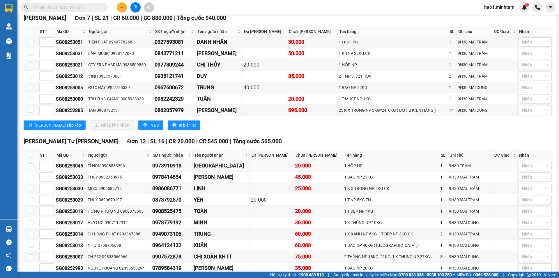
scroll to position [599, 0]
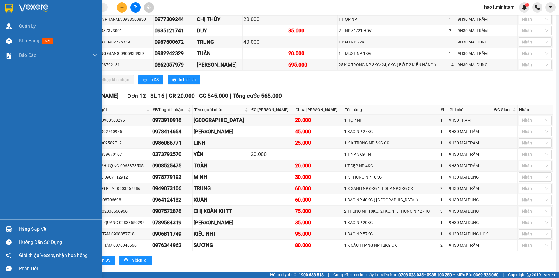
click at [10, 230] on img at bounding box center [9, 229] width 6 height 6
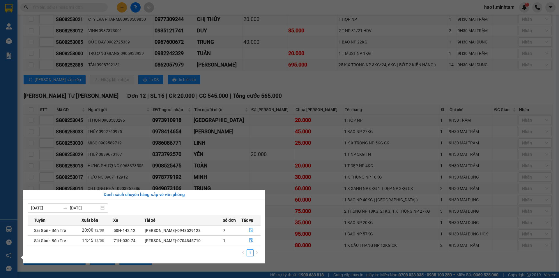
click at [318, 83] on section "Kết quả [PERSON_NAME] ( 1 ) Bộ lọc Thuộc VP này Ngày tạo [PERSON_NAME] nhất Mã …" at bounding box center [279, 139] width 559 height 278
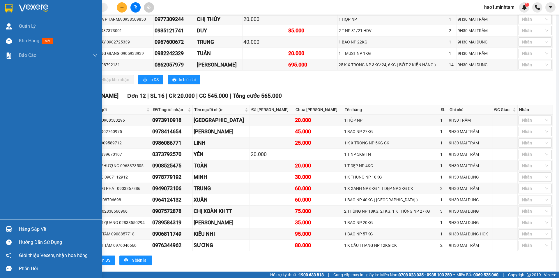
click at [6, 10] on img at bounding box center [9, 8] width 8 height 9
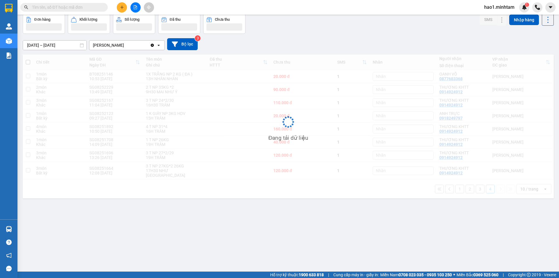
scroll to position [27, 0]
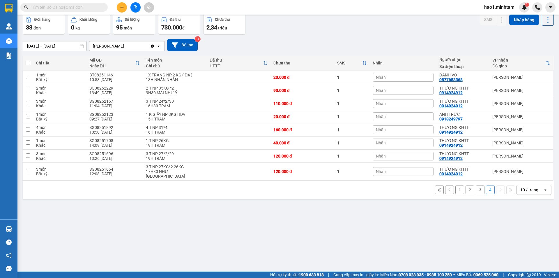
click at [80, 9] on input "text" at bounding box center [66, 7] width 69 height 6
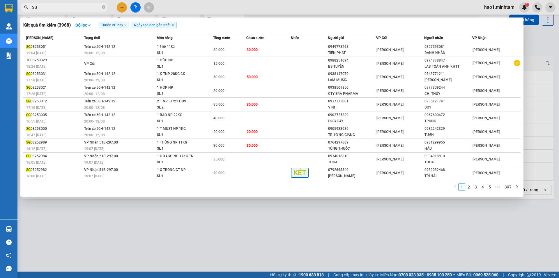
type input "SG"
click at [258, 13] on div at bounding box center [279, 139] width 559 height 278
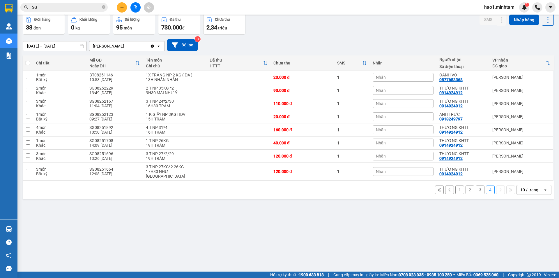
drag, startPoint x: 103, startPoint y: 7, endPoint x: 70, endPoint y: 11, distance: 33.5
click at [102, 7] on span "SG" at bounding box center [63, 7] width 87 height 9
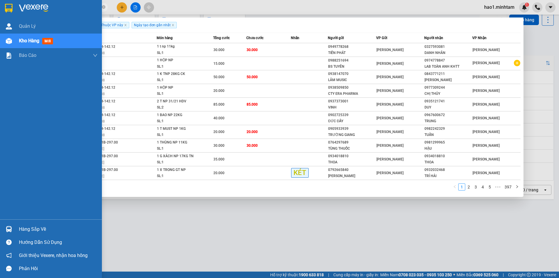
click at [11, 10] on img at bounding box center [9, 8] width 8 height 9
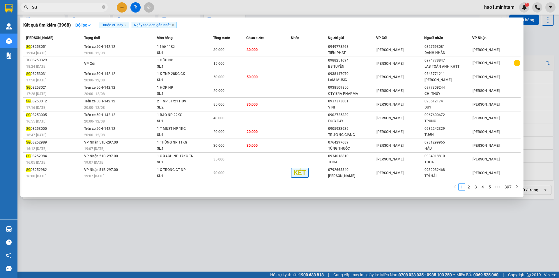
click at [101, 7] on span "SG" at bounding box center [63, 7] width 87 height 9
click at [102, 8] on icon "close-circle" at bounding box center [103, 6] width 3 height 3
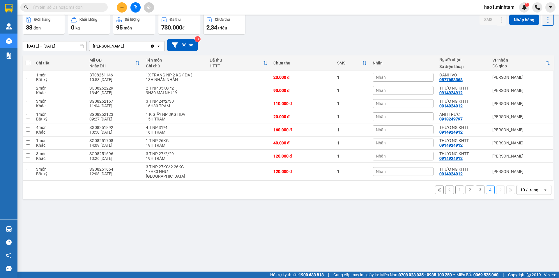
click at [215, 4] on div "Kết quả [PERSON_NAME] ( 3968 ) Bộ lọc Thuộc VP này Ngày tạo [PERSON_NAME] nhất …" at bounding box center [279, 7] width 559 height 15
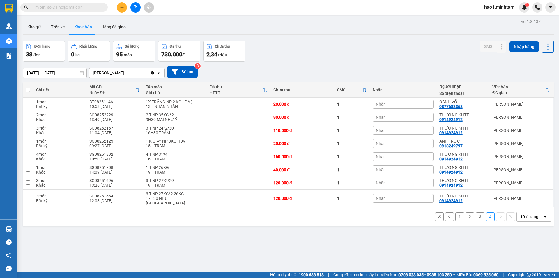
click at [456, 215] on button "1" at bounding box center [460, 216] width 9 height 9
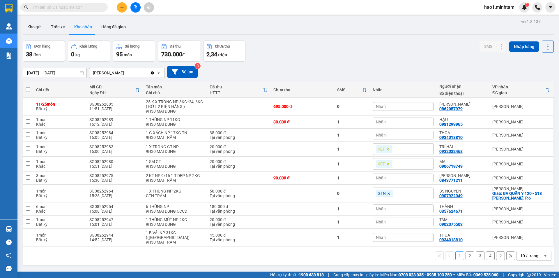
click at [327, 67] on div "[DATE] – [DATE] Press the down arrow key to interact with the calendar and sele…" at bounding box center [288, 72] width 531 height 12
drag, startPoint x: 38, startPoint y: 29, endPoint x: 60, endPoint y: 25, distance: 22.2
click at [38, 29] on button "Kho gửi" at bounding box center [35, 27] width 24 height 14
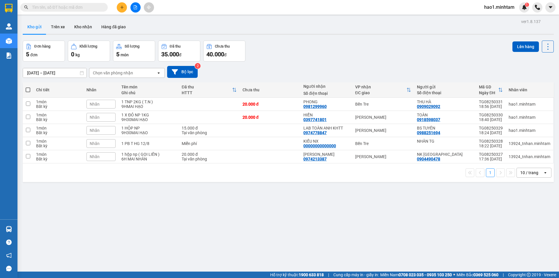
click at [340, 46] on div "Đơn hàng 5 đơn [PERSON_NAME] 0 kg Số [PERSON_NAME] 5 món Đã thu 35.000 [PERSON_…" at bounding box center [288, 50] width 531 height 21
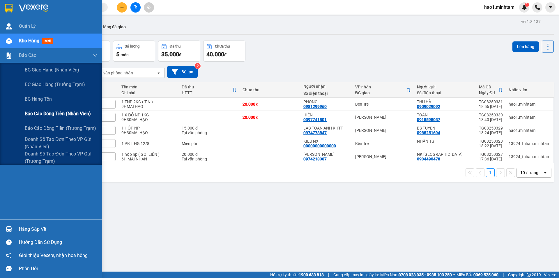
click at [58, 116] on span "Báo cáo dòng tiền (nhân viên)" at bounding box center [58, 113] width 66 height 7
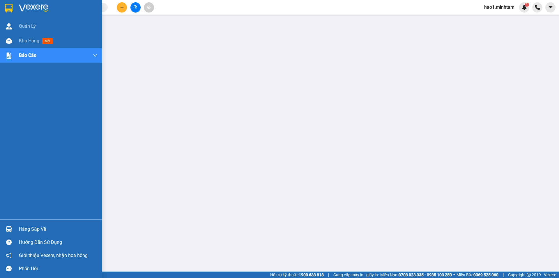
click at [30, 5] on img at bounding box center [33, 8] width 29 height 9
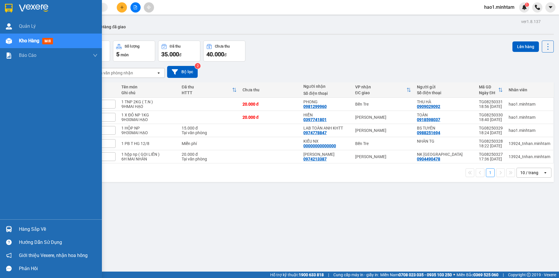
click at [24, 227] on div "Hàng sắp về" at bounding box center [58, 229] width 79 height 9
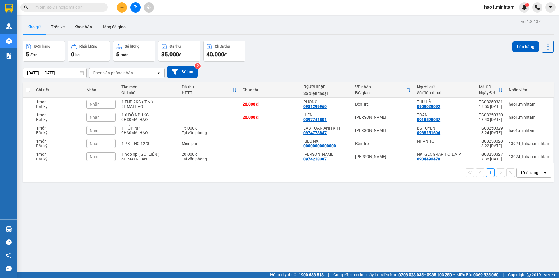
click at [314, 227] on section "Kết quả [PERSON_NAME] ( 3968 ) Bộ lọc Thuộc VP này Ngày tạo [PERSON_NAME] nhất …" at bounding box center [279, 139] width 559 height 278
click at [351, 50] on div "Đơn hàng 5 đơn [PERSON_NAME] 0 kg Số [PERSON_NAME] 5 món Đã thu 35.000 [PERSON_…" at bounding box center [288, 50] width 531 height 21
drag, startPoint x: 346, startPoint y: 65, endPoint x: 325, endPoint y: 65, distance: 21.3
click at [346, 65] on div "[DATE] – [DATE] Press the down arrow key to interact with the calendar and sele…" at bounding box center [288, 71] width 531 height 21
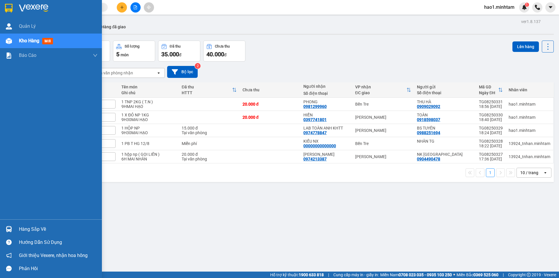
click at [21, 4] on img at bounding box center [33, 8] width 29 height 9
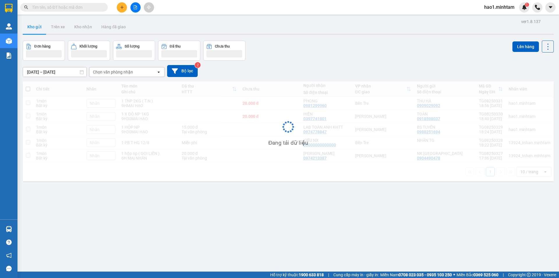
click at [272, 10] on div "Kết quả [PERSON_NAME] ( 3968 ) Bộ lọc Thuộc VP này Ngày tạo [PERSON_NAME] nhất …" at bounding box center [279, 7] width 559 height 15
